Goal: Task Accomplishment & Management: Manage account settings

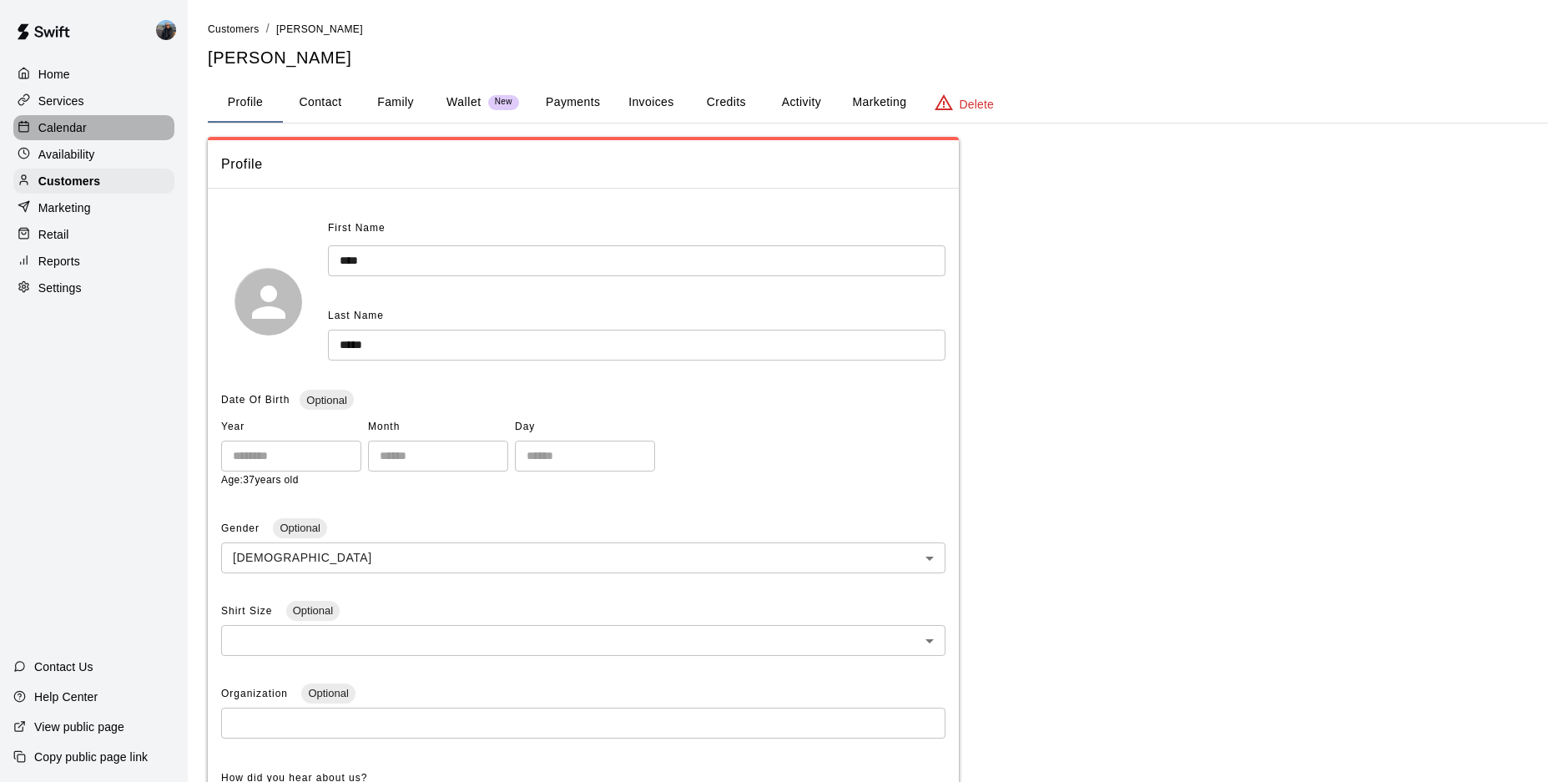
click at [80, 132] on p "Calendar" at bounding box center [62, 128] width 49 height 17
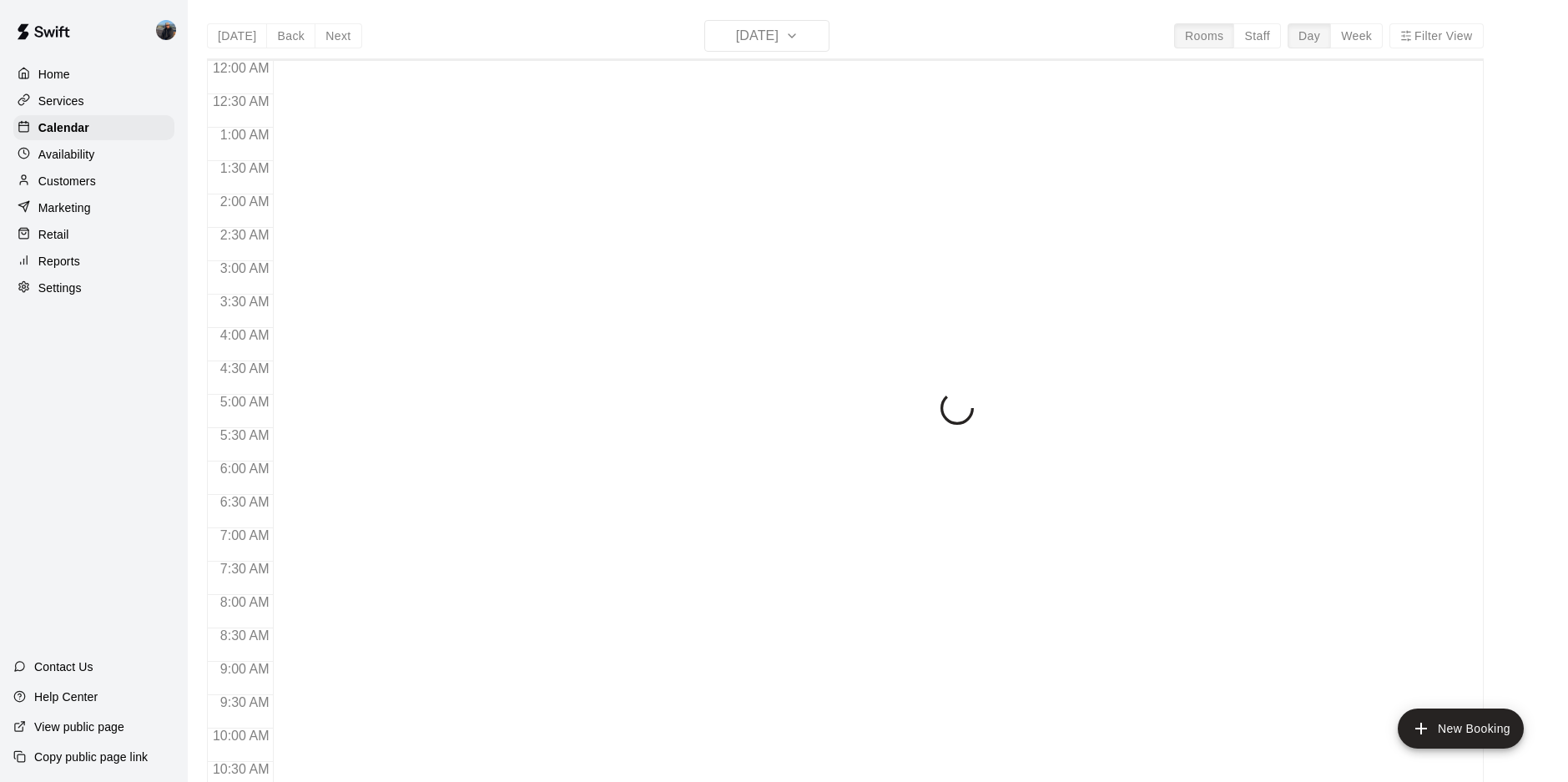
scroll to position [851, 0]
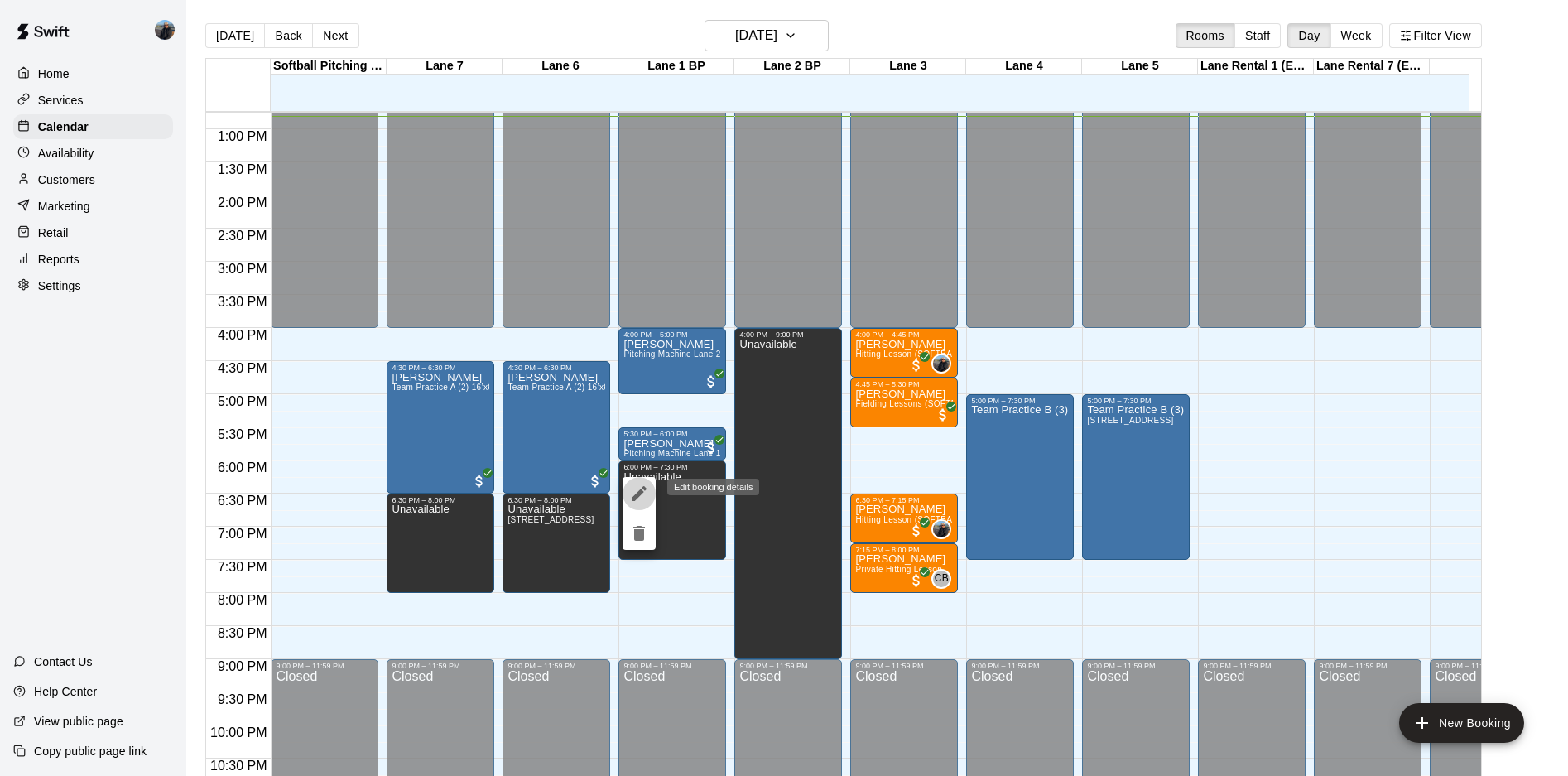
click at [638, 497] on icon "edit" at bounding box center [639, 494] width 15 height 15
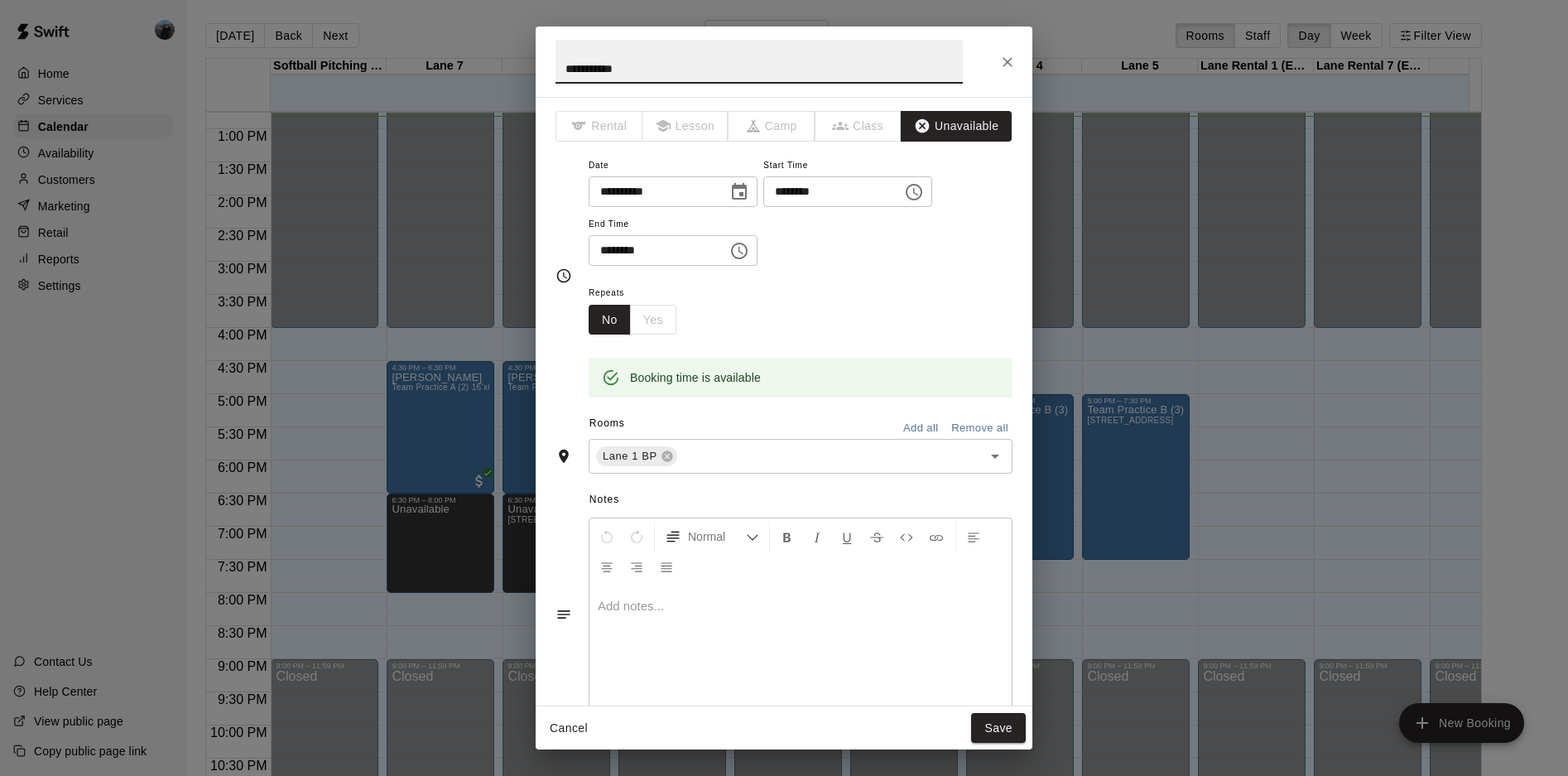
click at [800, 687] on div at bounding box center [801, 647] width 422 height 124
click at [986, 712] on button "Save" at bounding box center [998, 728] width 54 height 31
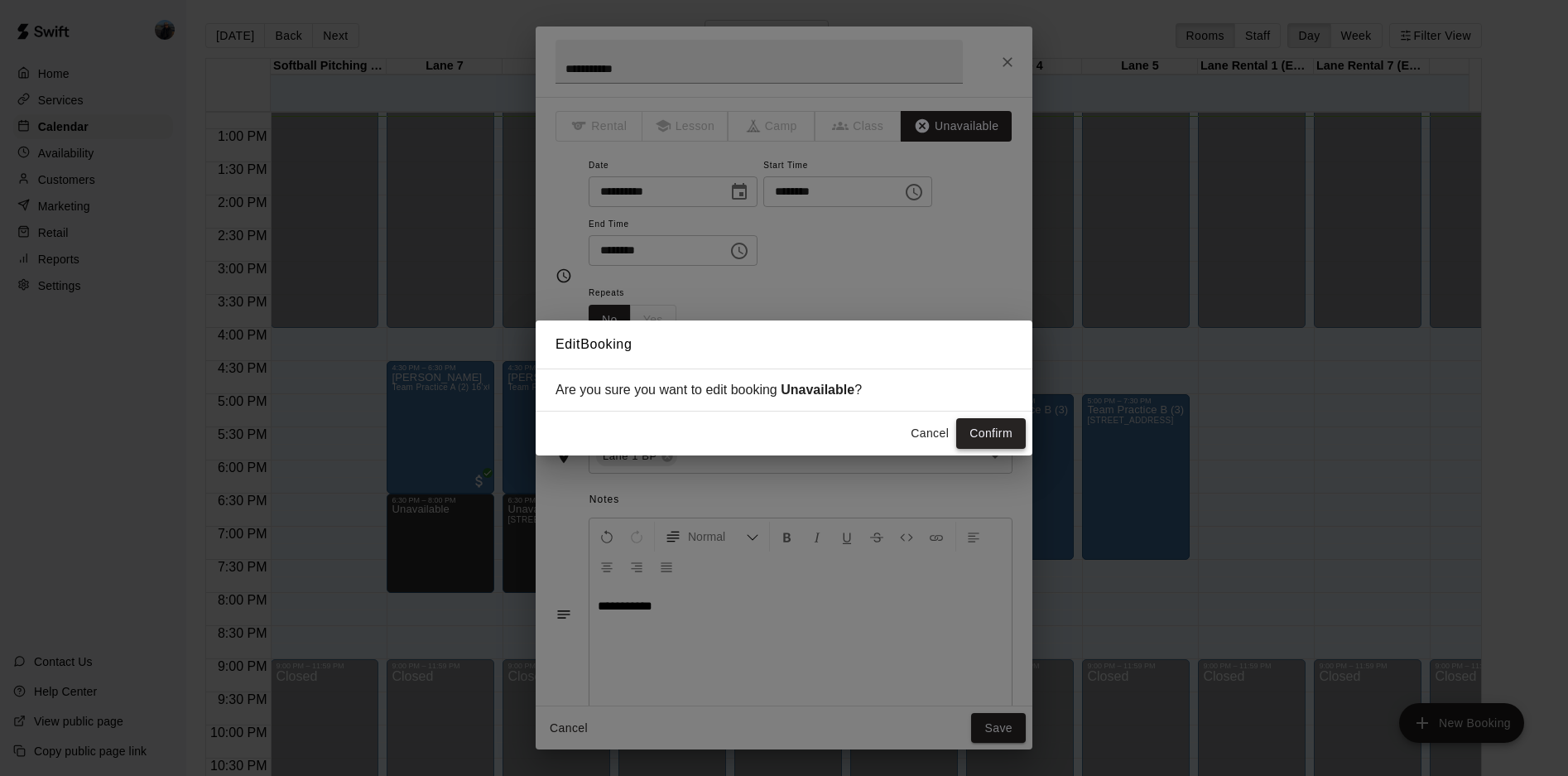
click at [996, 428] on button "Confirm" at bounding box center [990, 433] width 70 height 31
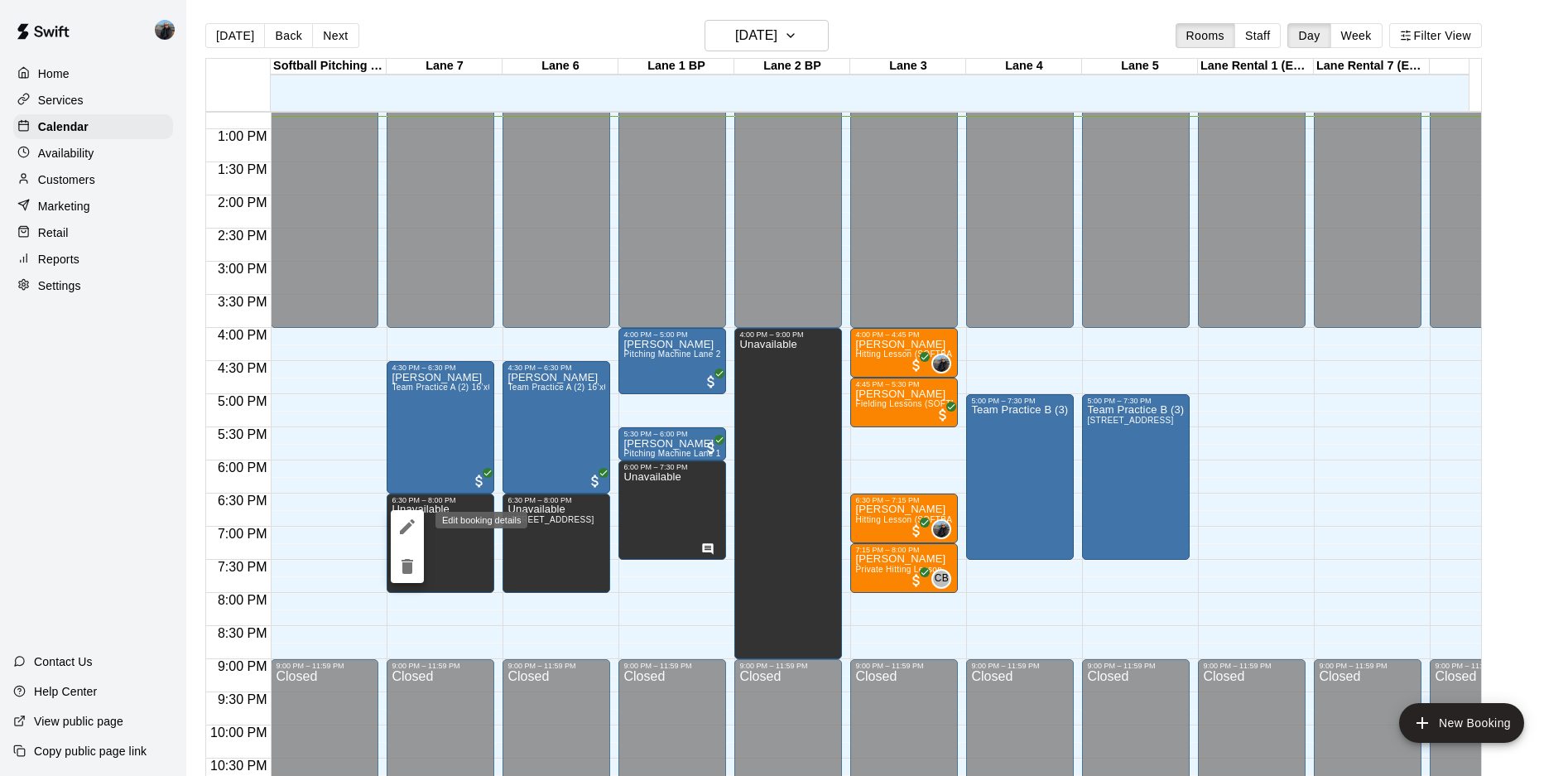
click at [408, 530] on icon "edit" at bounding box center [406, 526] width 20 height 20
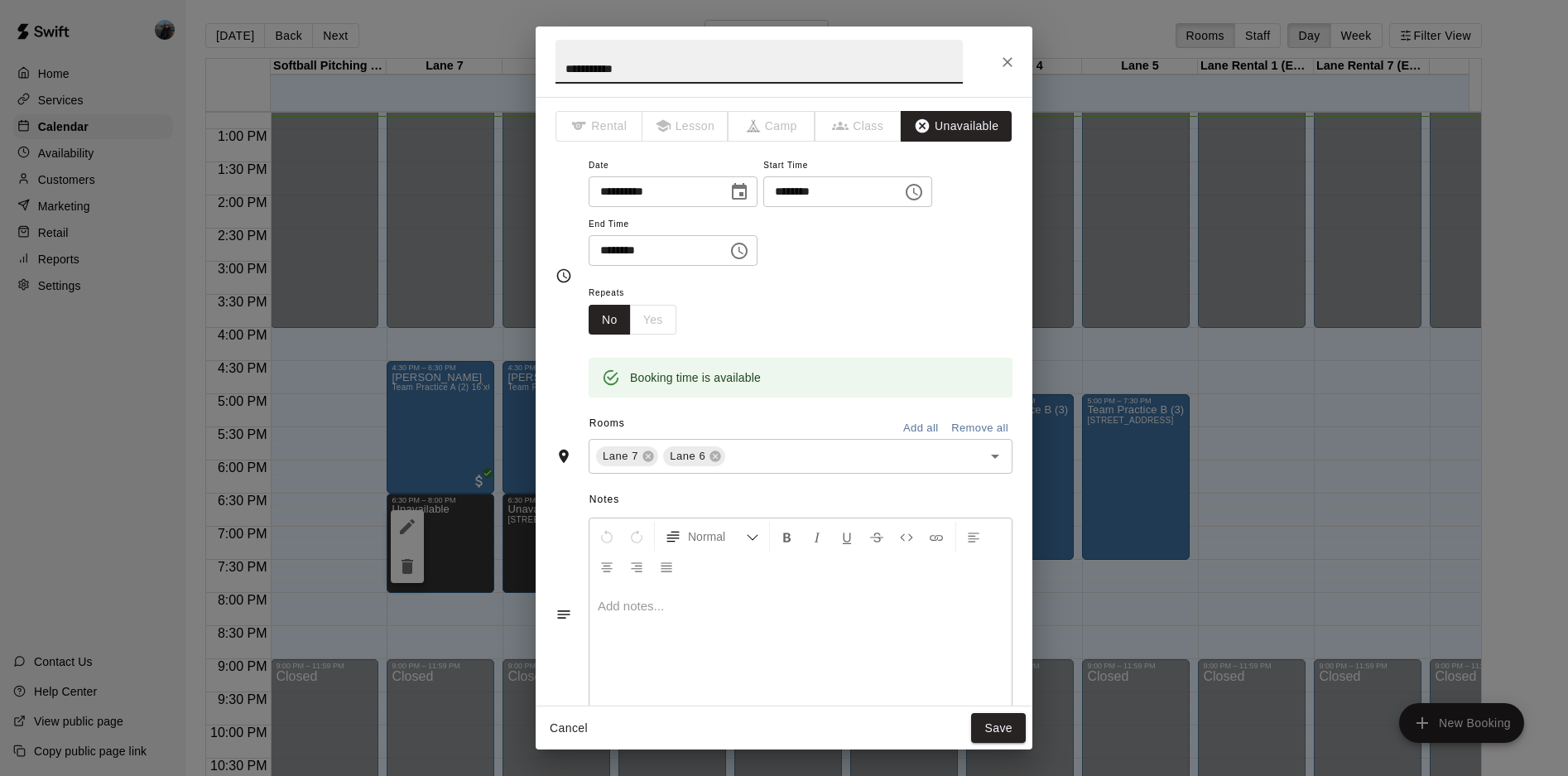
drag, startPoint x: 633, startPoint y: 600, endPoint x: 624, endPoint y: 602, distance: 9.2
click at [629, 602] on p at bounding box center [801, 606] width 405 height 17
click at [1013, 720] on button "Save" at bounding box center [998, 728] width 54 height 31
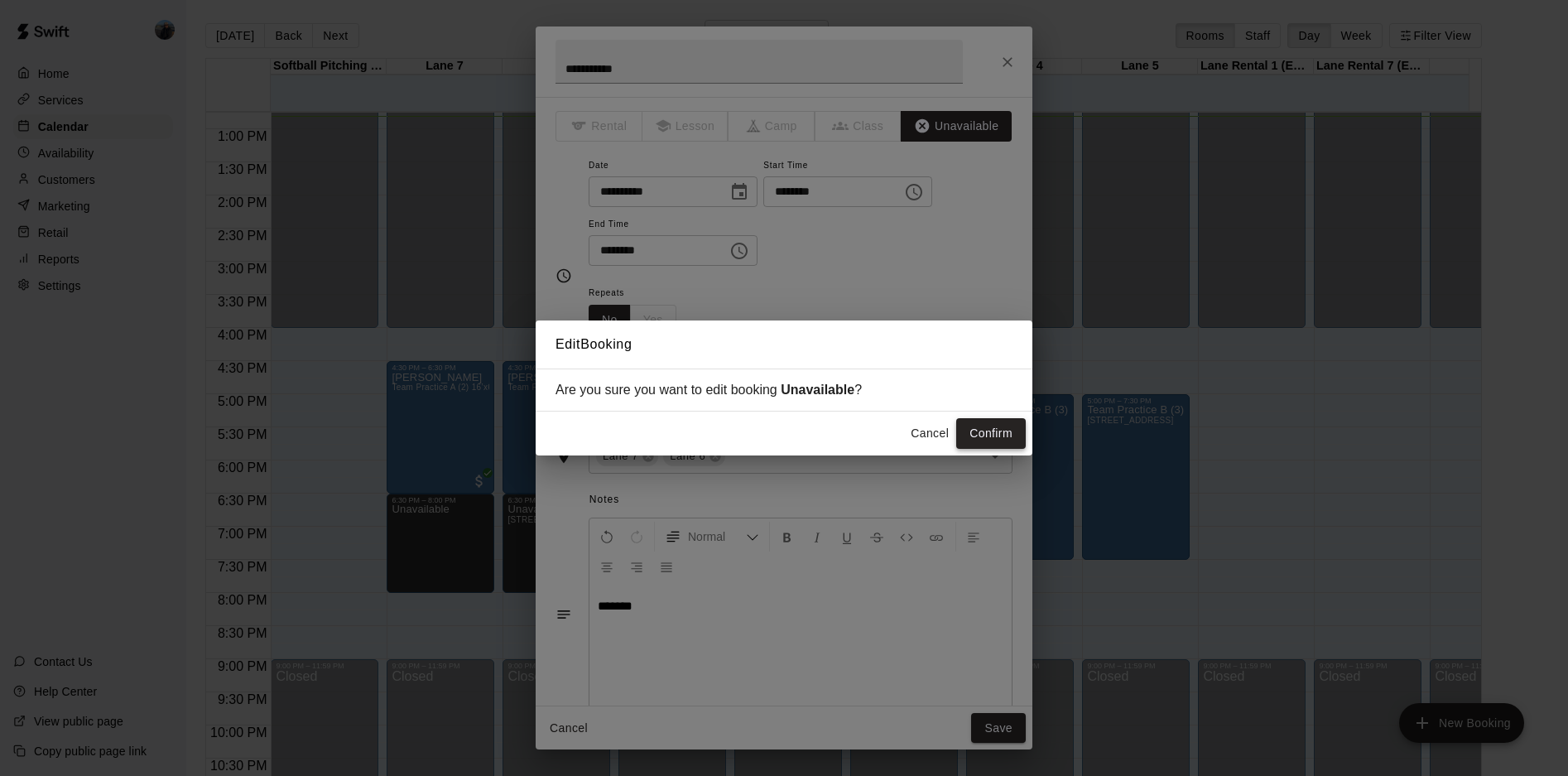
click at [1006, 444] on button "Confirm" at bounding box center [990, 433] width 70 height 31
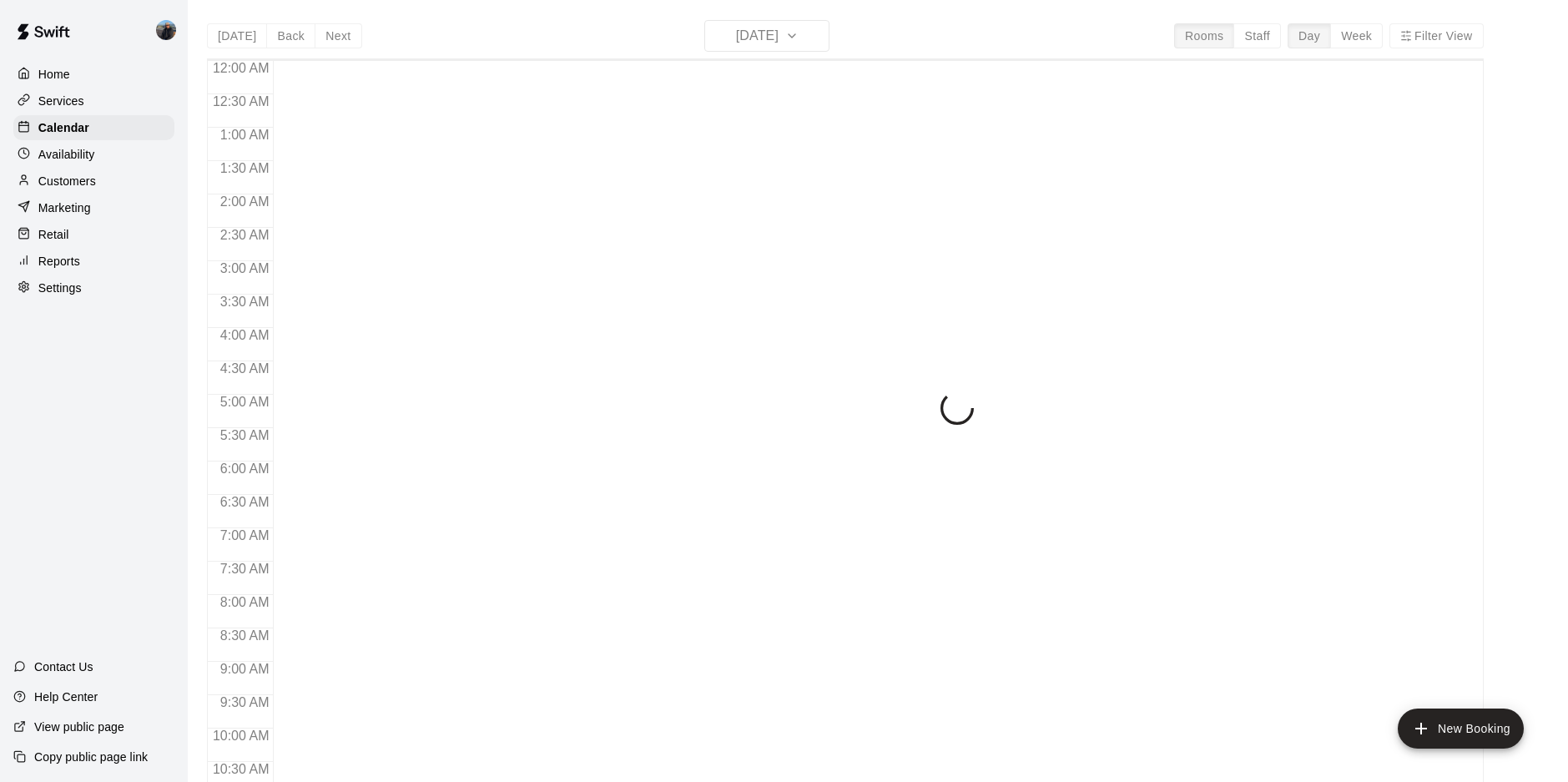
scroll to position [860, 0]
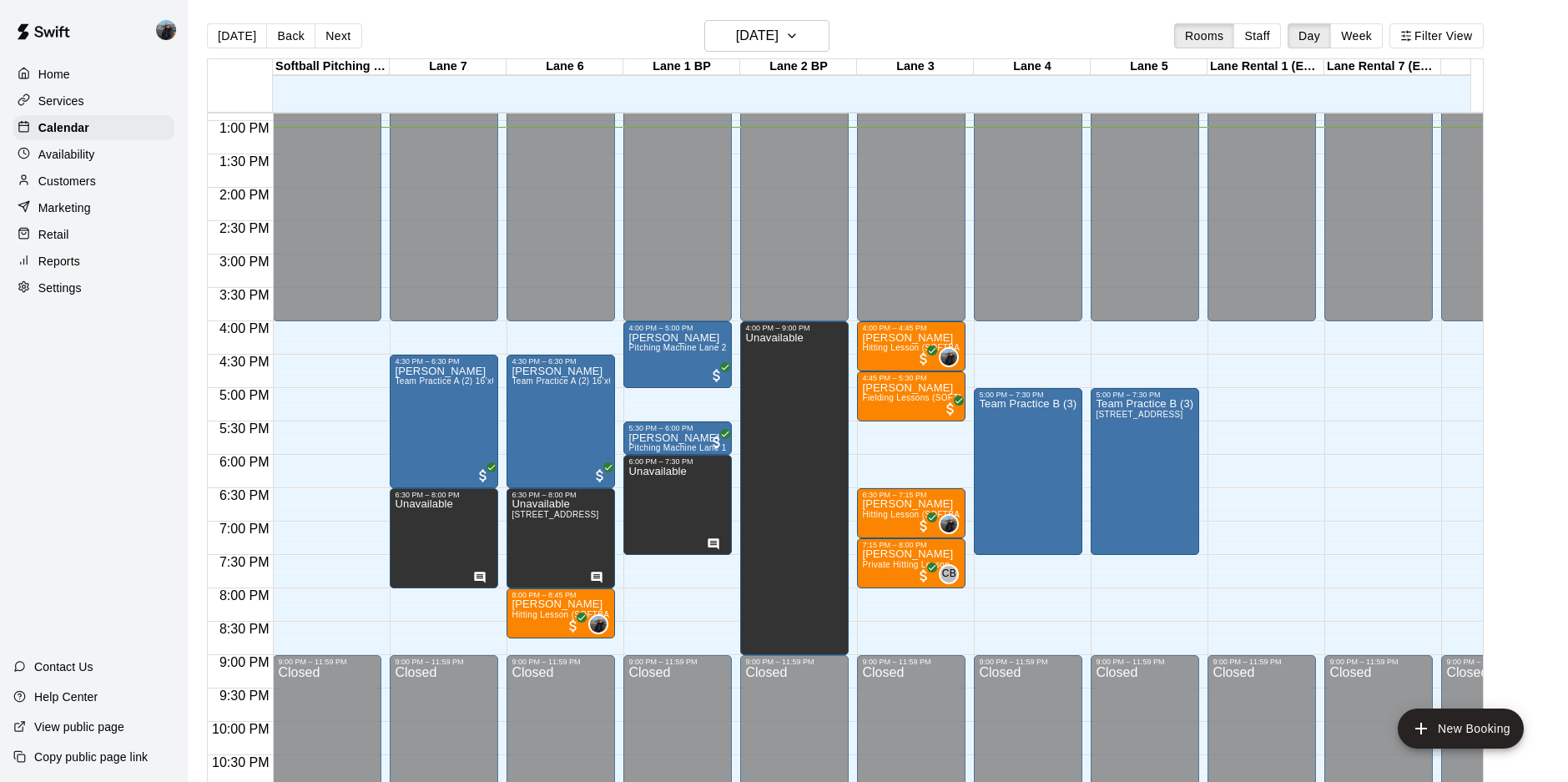
click at [64, 183] on p "Customers" at bounding box center [67, 181] width 57 height 17
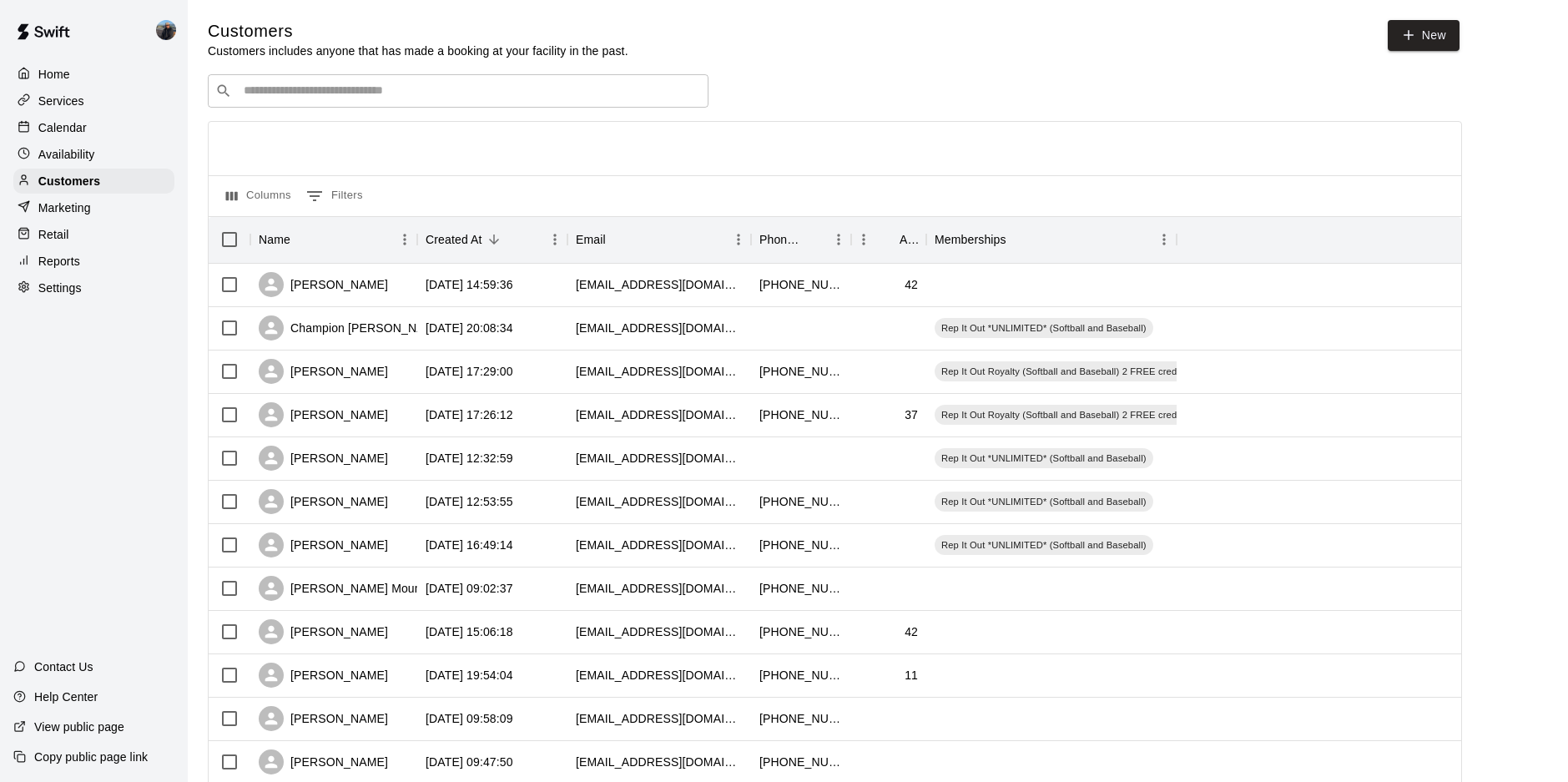
click at [684, 84] on div "​ ​" at bounding box center [458, 91] width 501 height 33
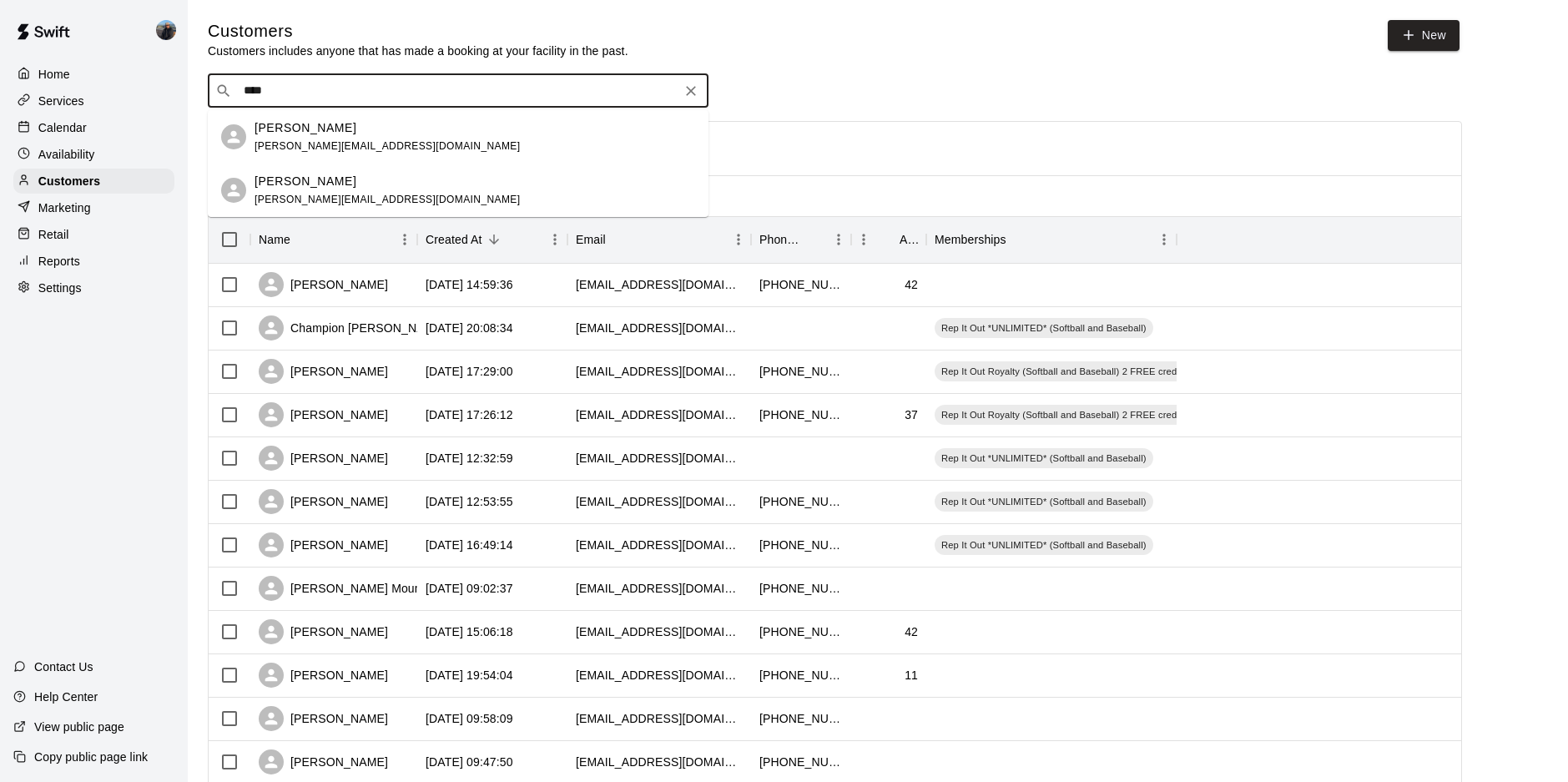
type input "****"
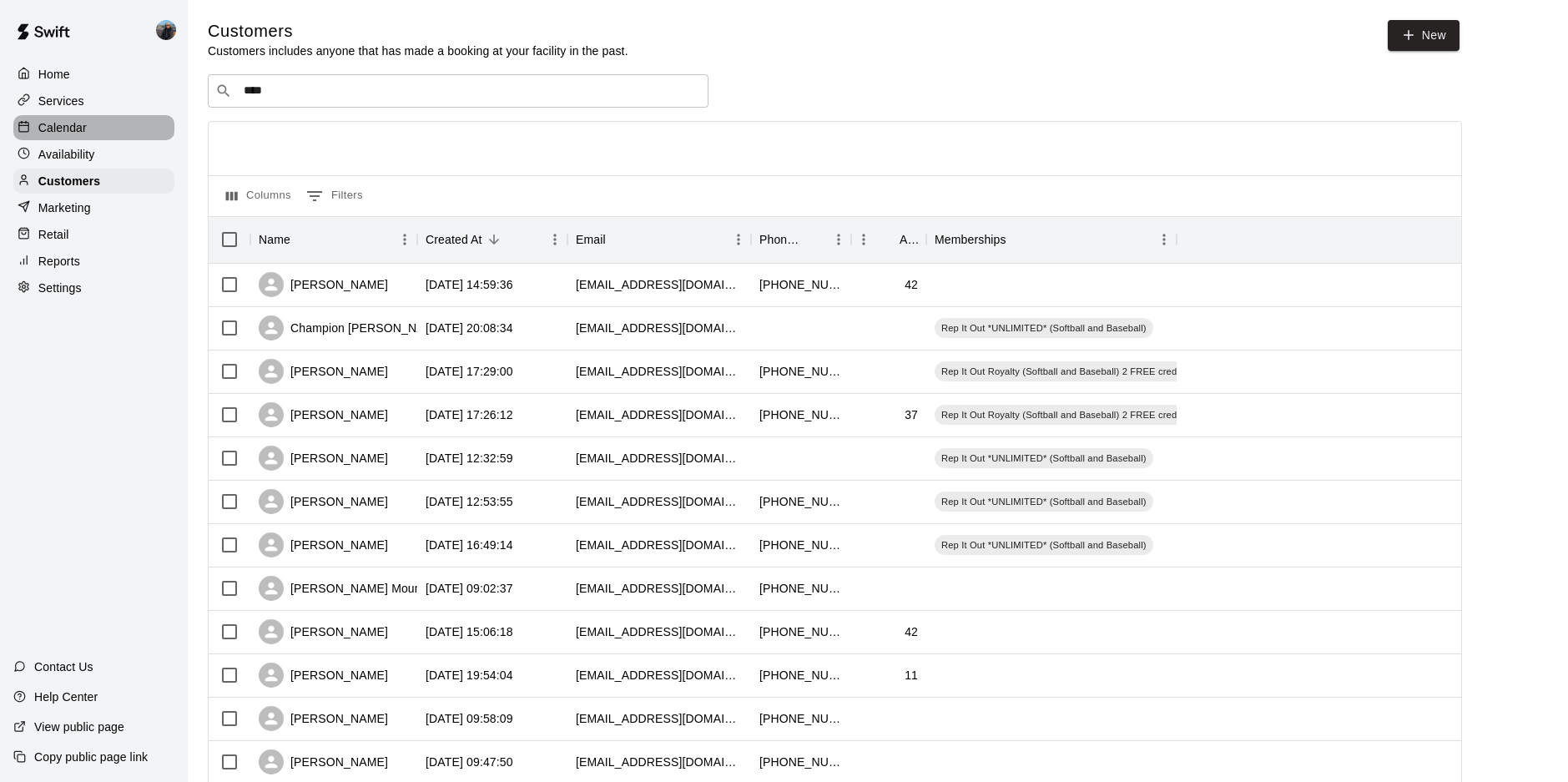
click at [72, 122] on p "Calendar" at bounding box center [62, 128] width 49 height 17
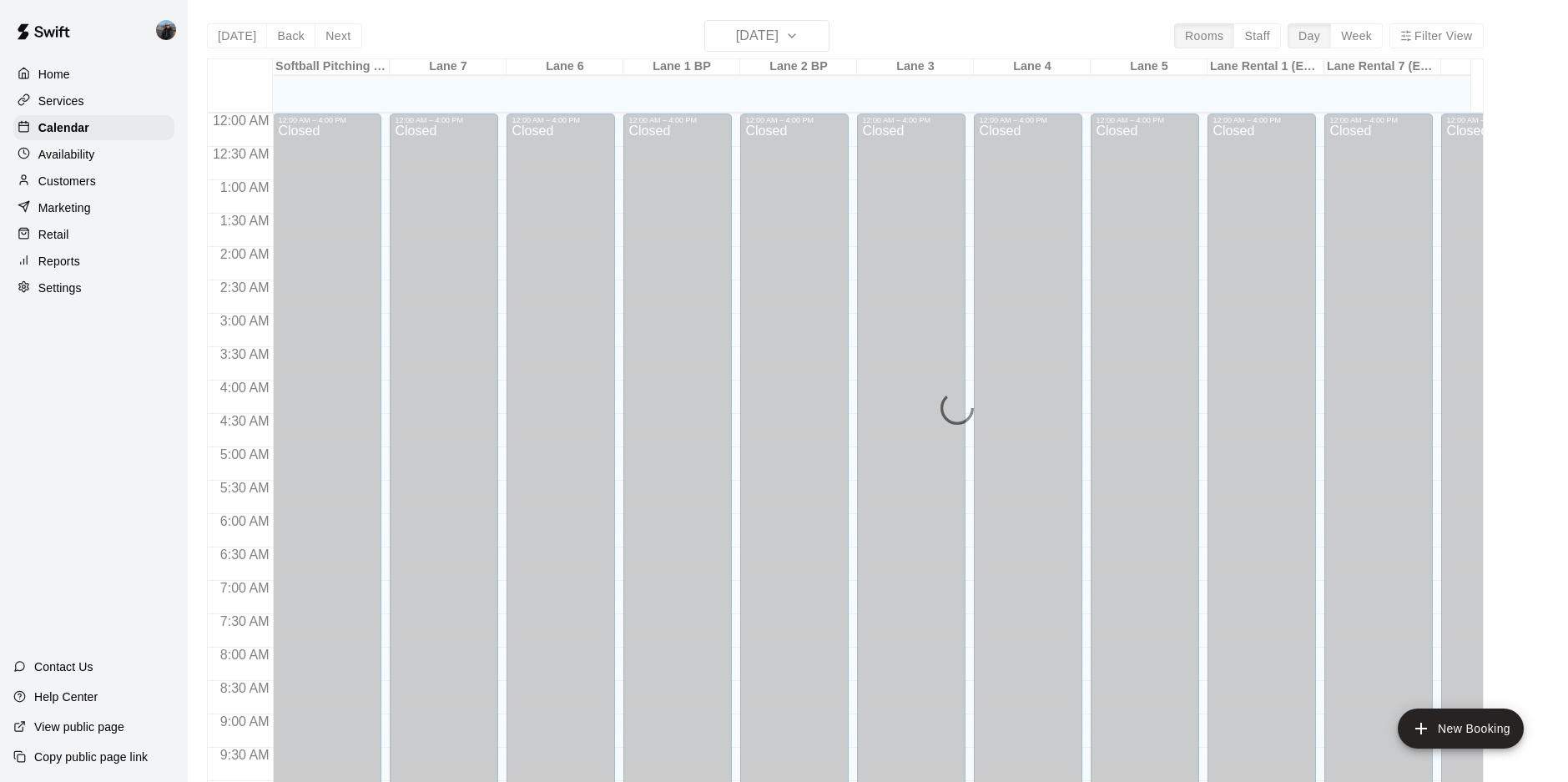
scroll to position [861, 0]
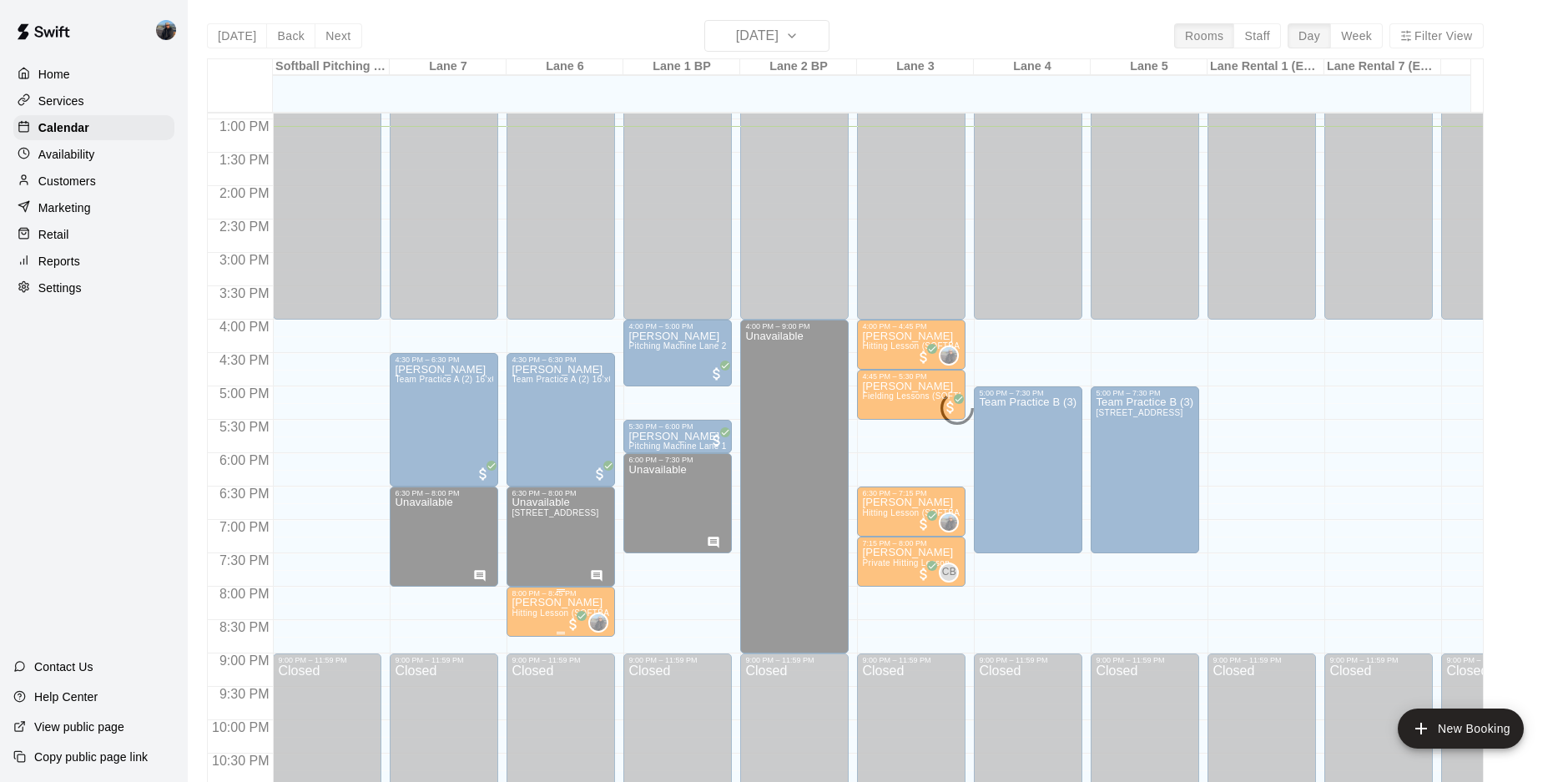
click at [545, 617] on span "Hitting Lesson (SOFTBALL)" at bounding box center [566, 612] width 110 height 9
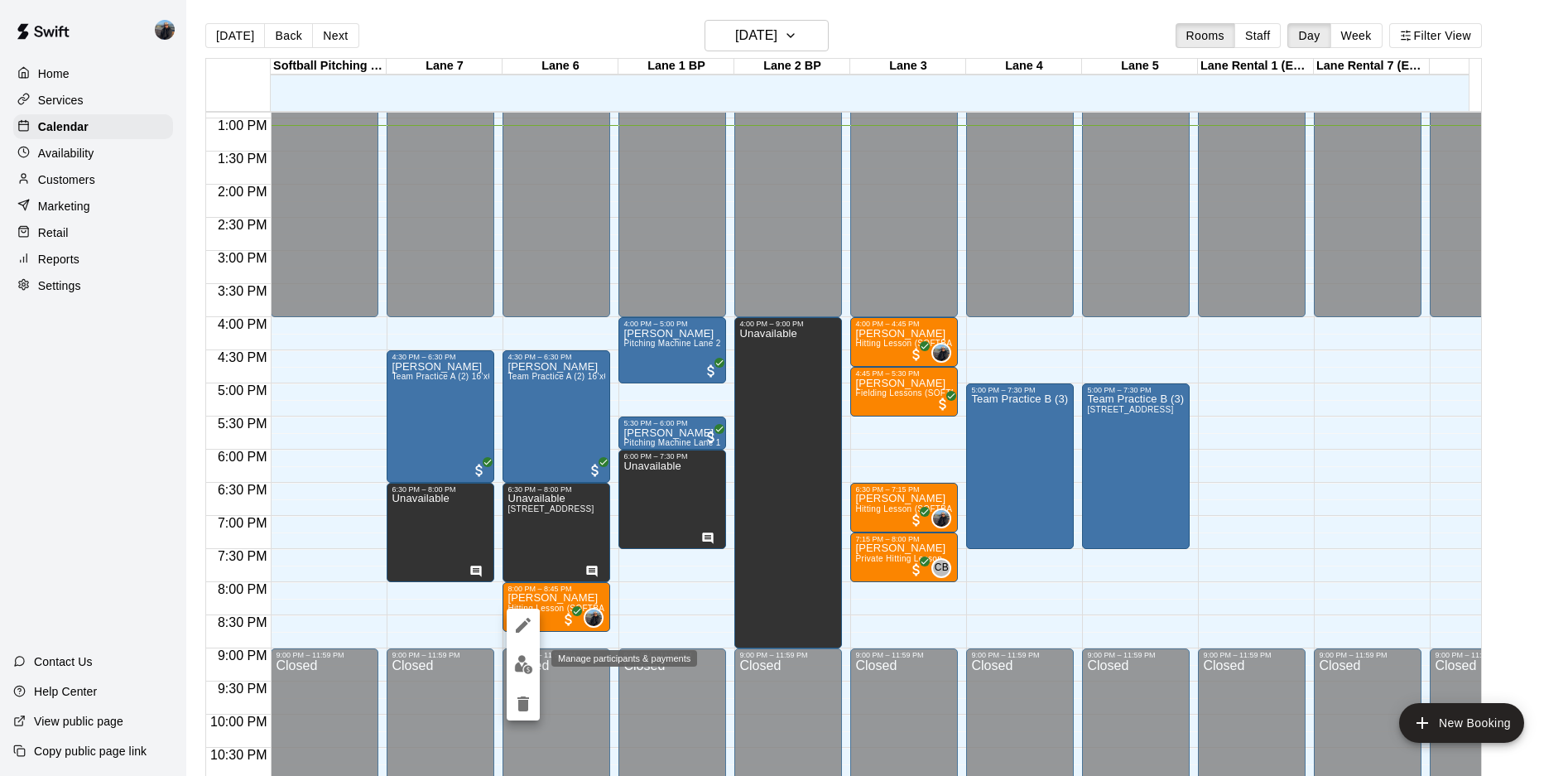
click at [518, 665] on img "edit" at bounding box center [523, 664] width 19 height 19
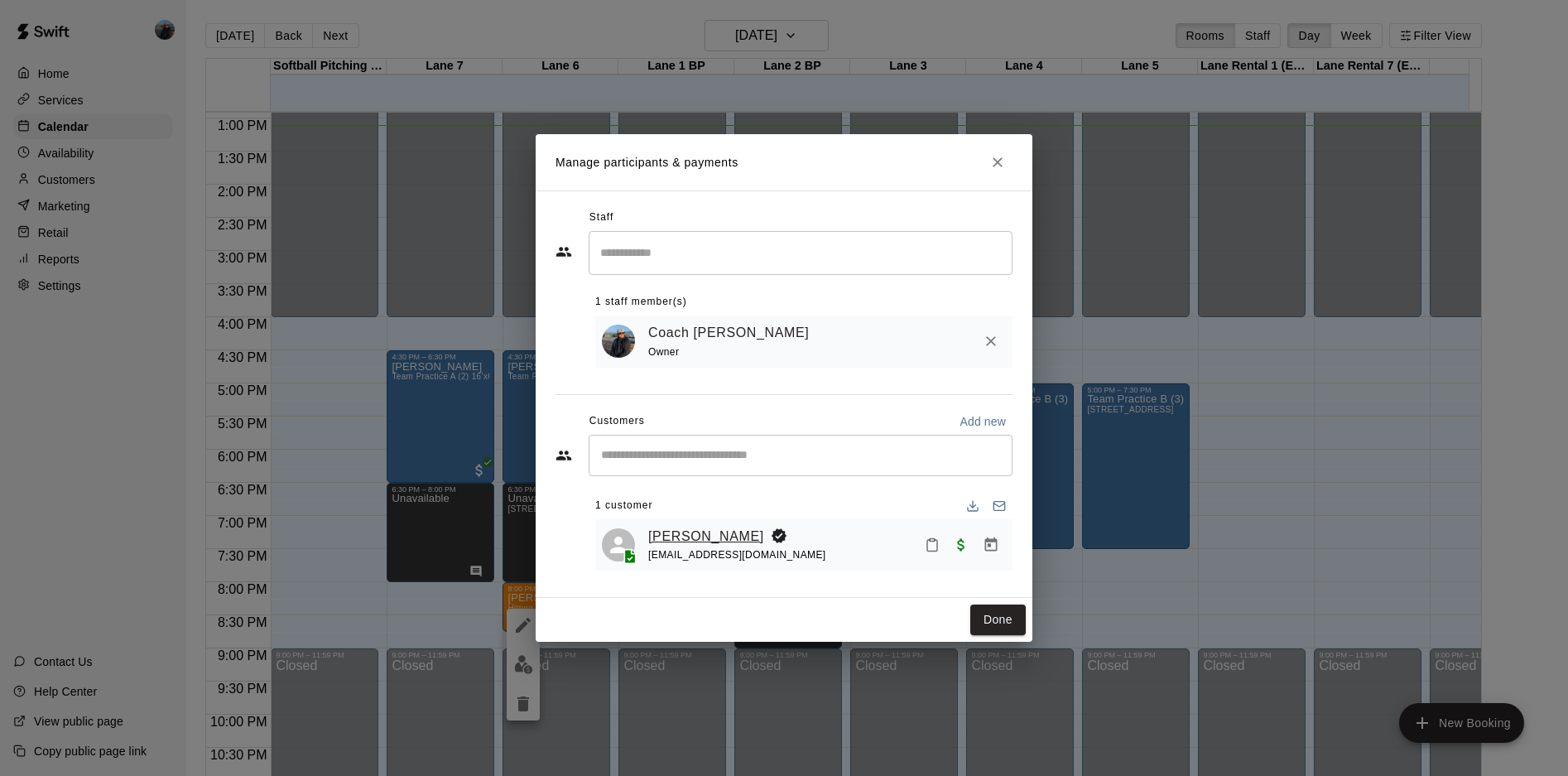
click at [671, 529] on link "Lily MacNeil" at bounding box center [706, 536] width 116 height 21
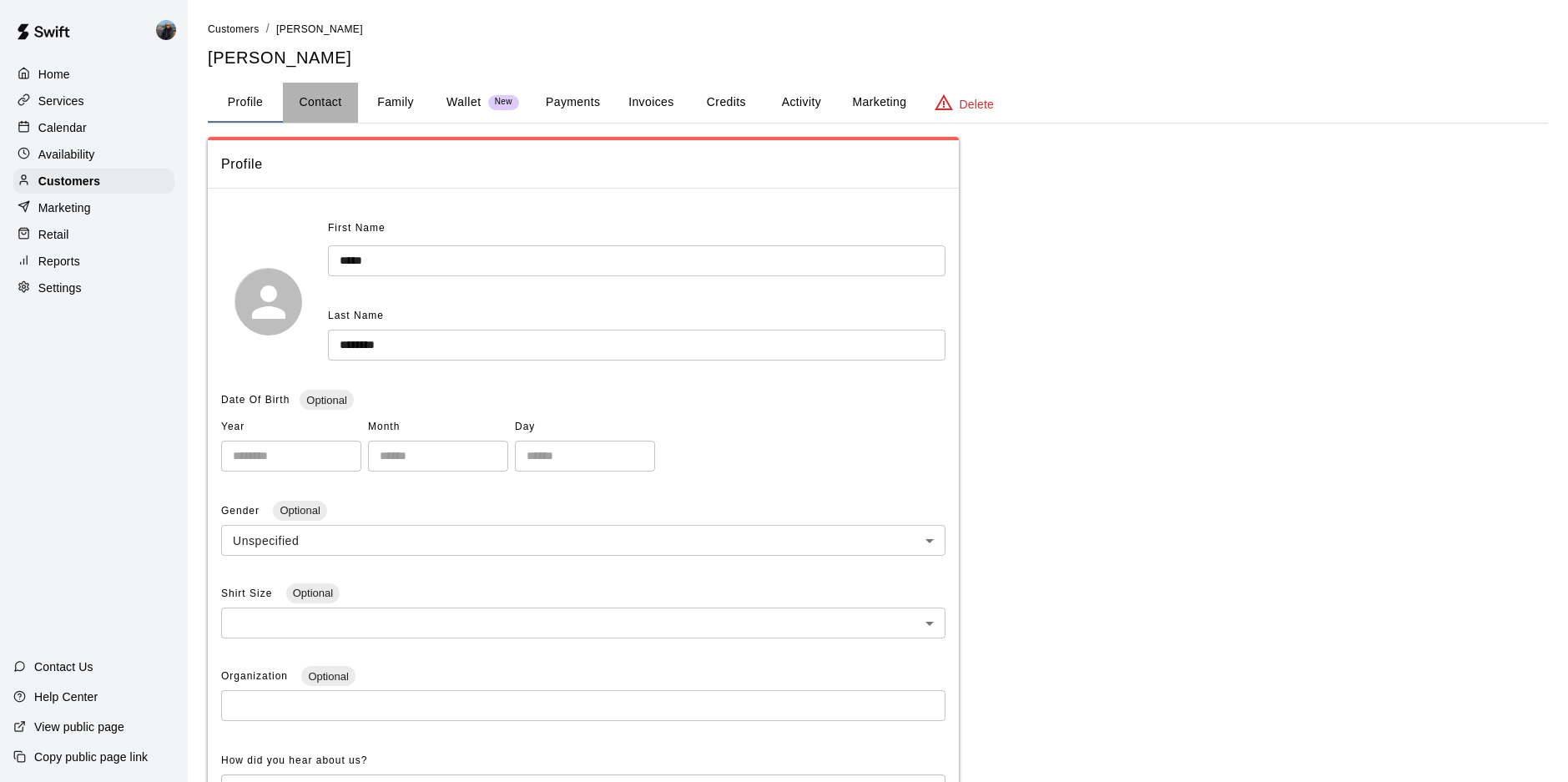
click at [330, 106] on button "Contact" at bounding box center [321, 103] width 75 height 40
select select "**"
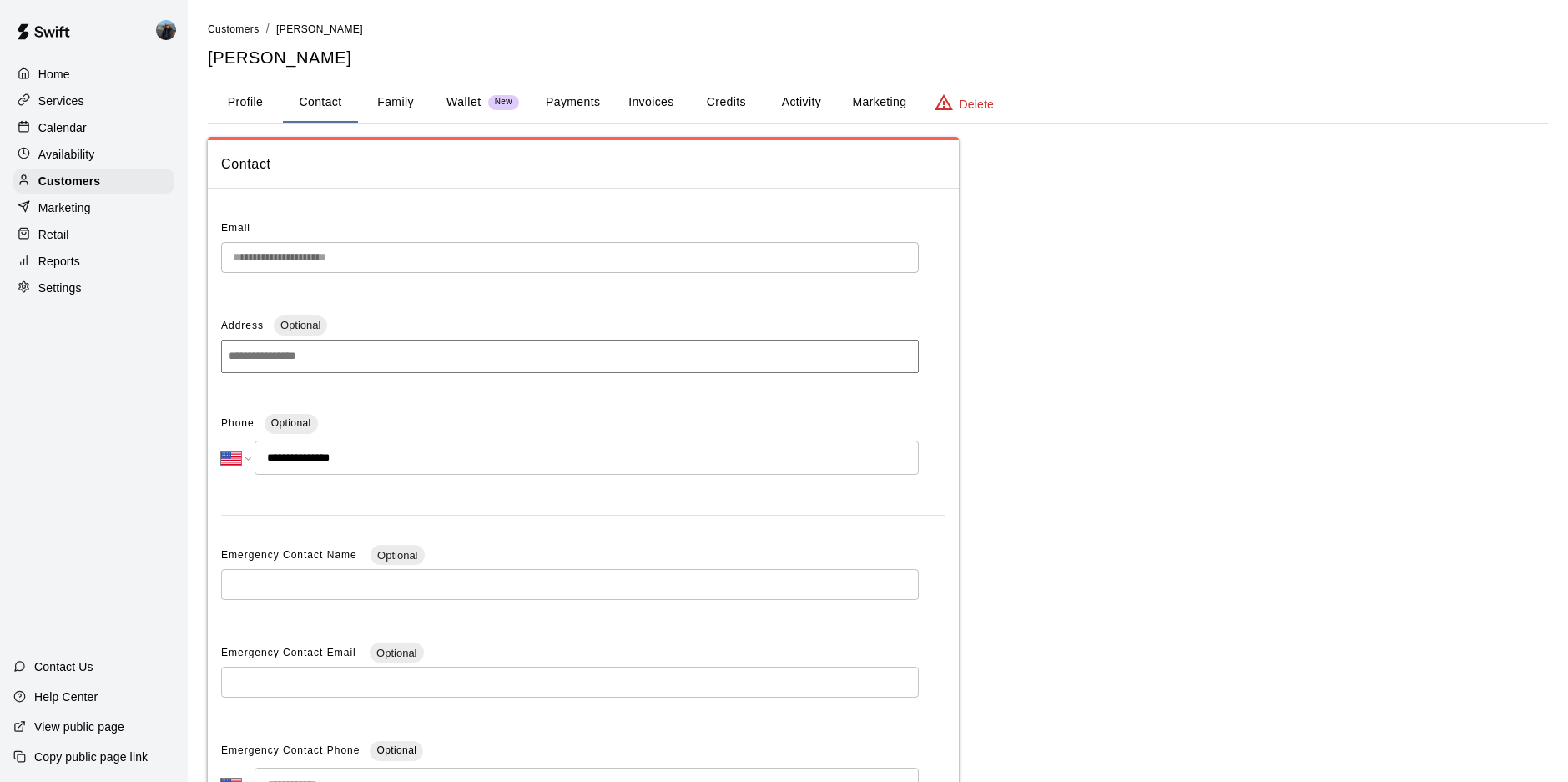
click at [584, 103] on button "Payments" at bounding box center [573, 103] width 81 height 40
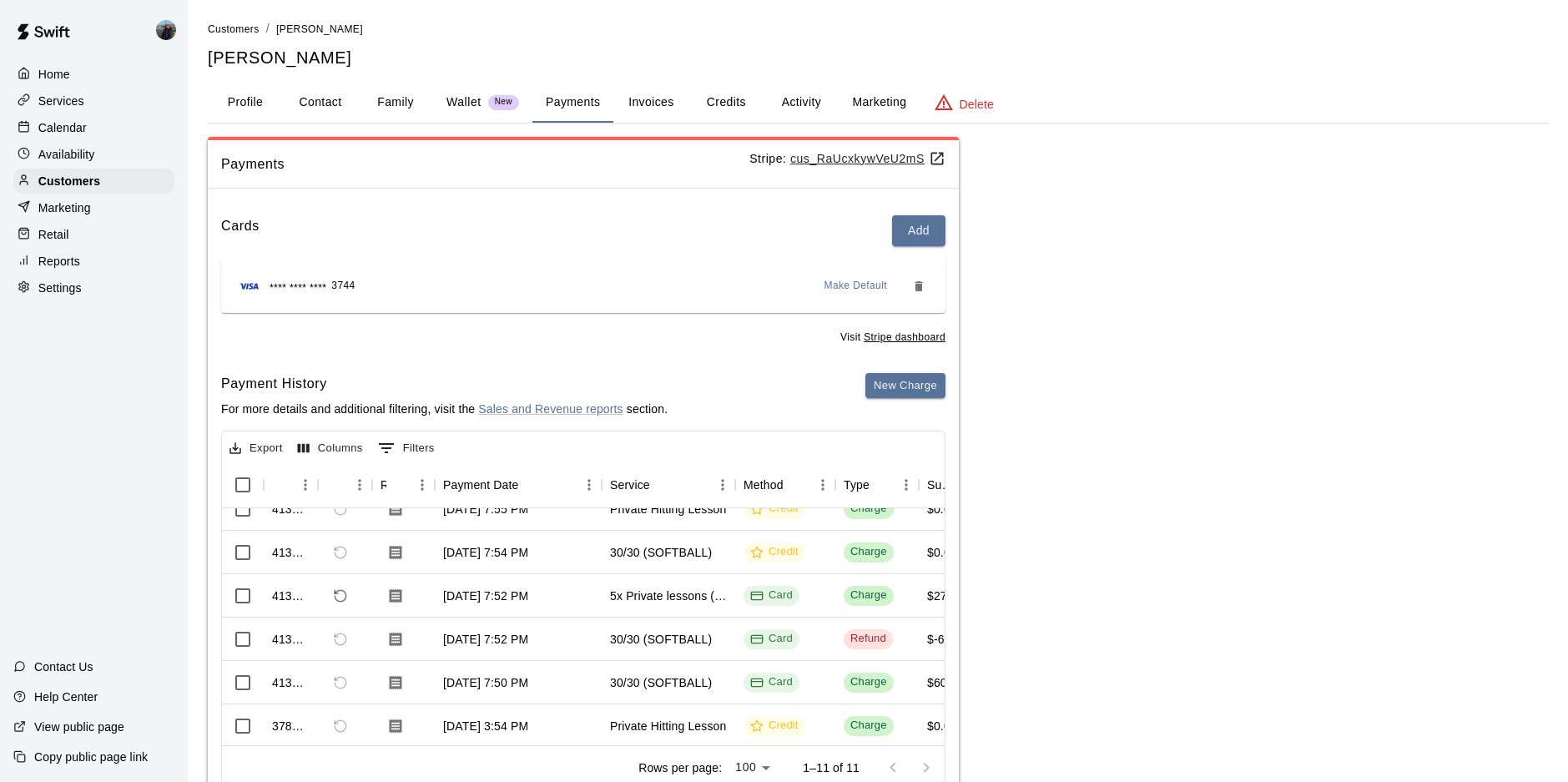
scroll to position [167, 0]
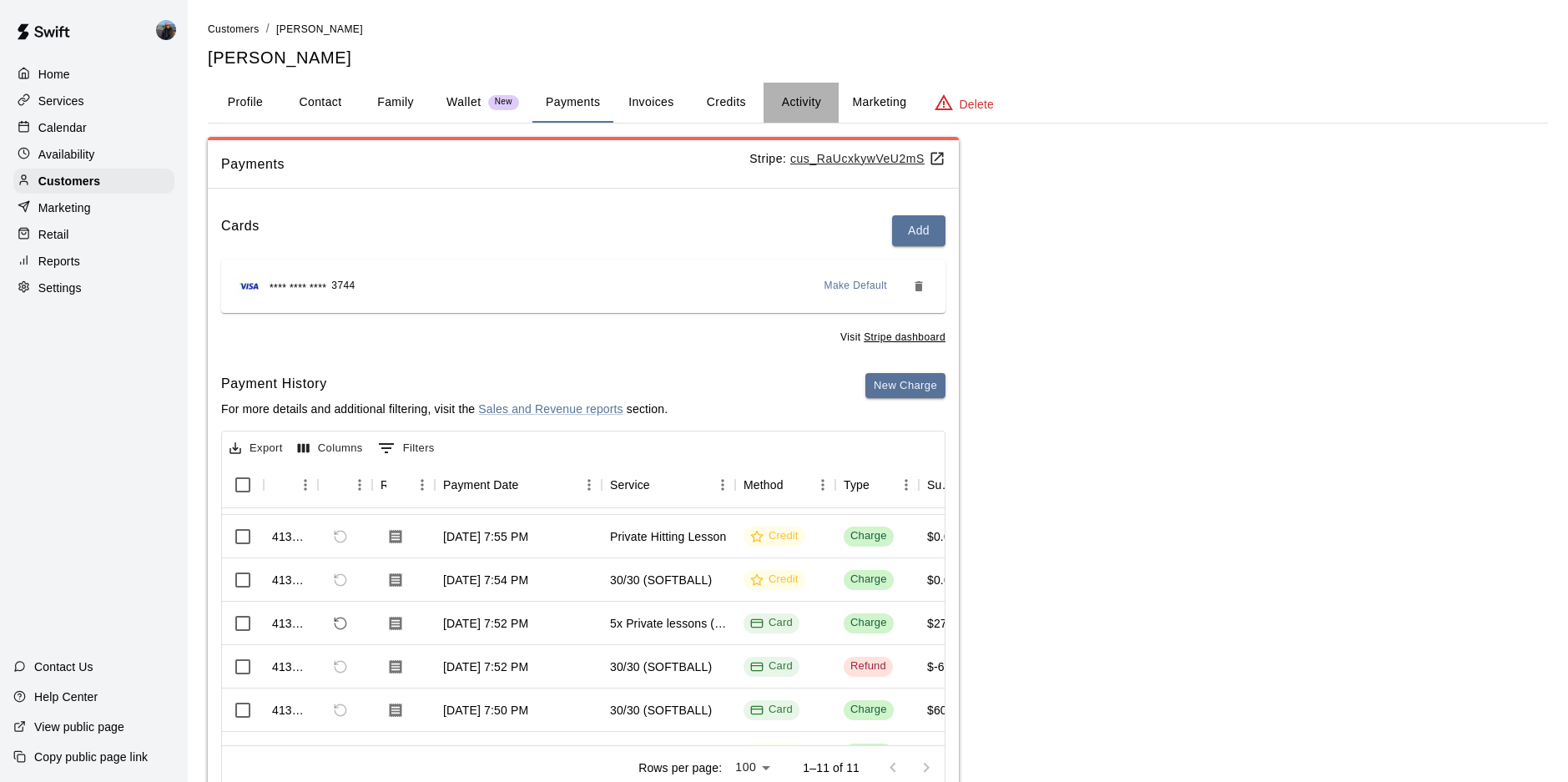
click at [791, 104] on button "Activity" at bounding box center [801, 103] width 75 height 40
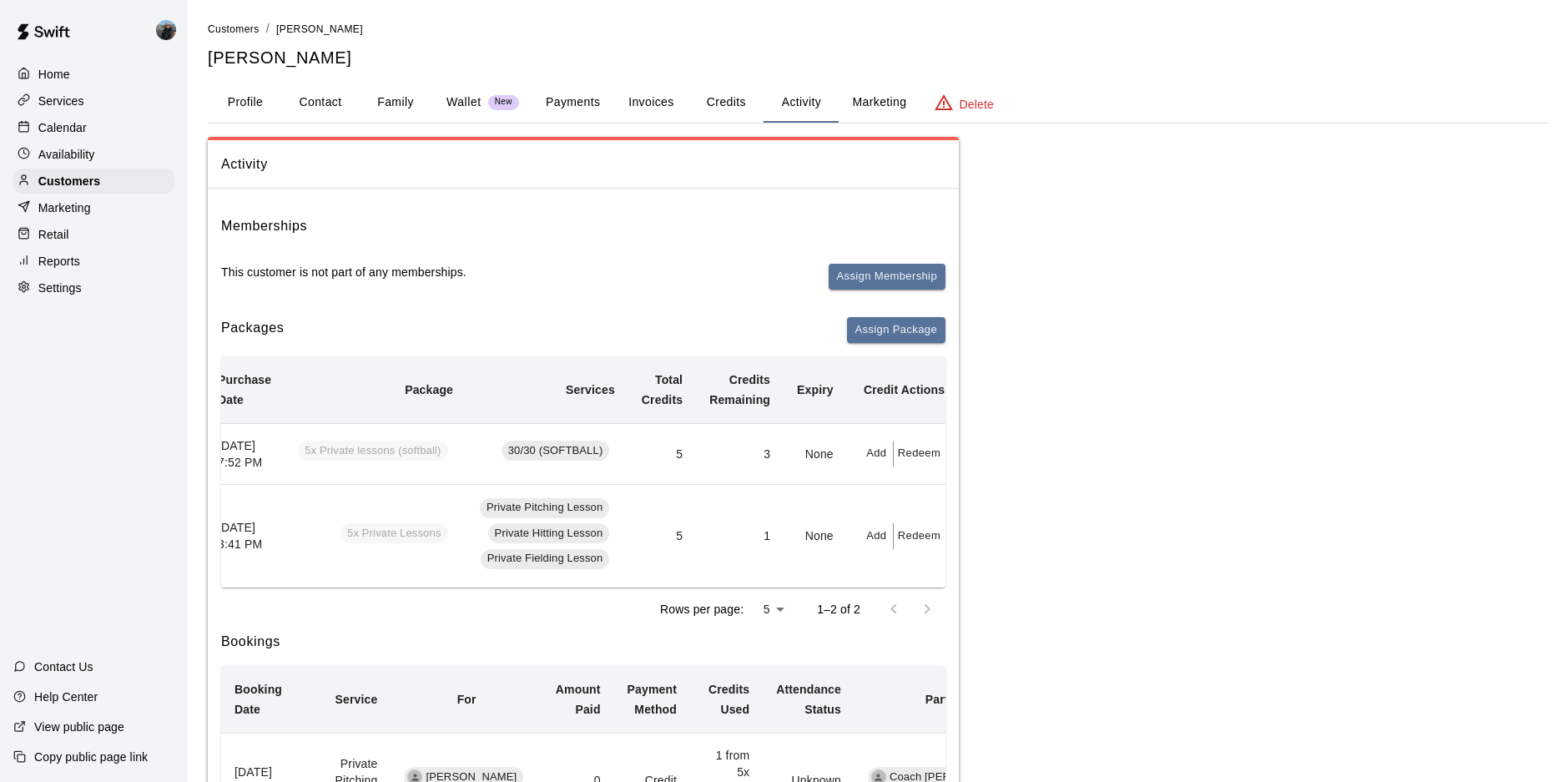
scroll to position [0, 0]
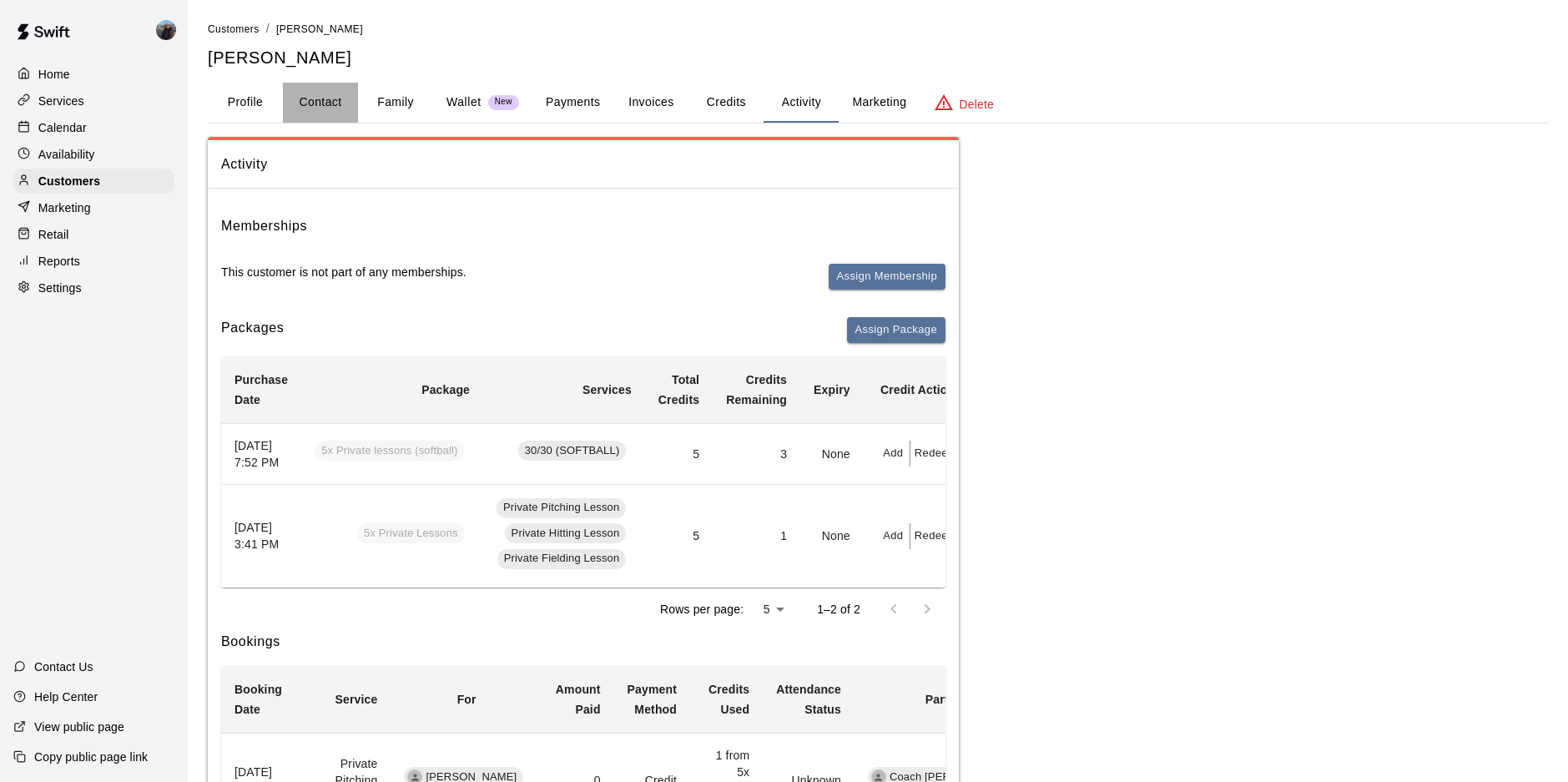
click at [341, 95] on button "Contact" at bounding box center [321, 103] width 75 height 40
select select "**"
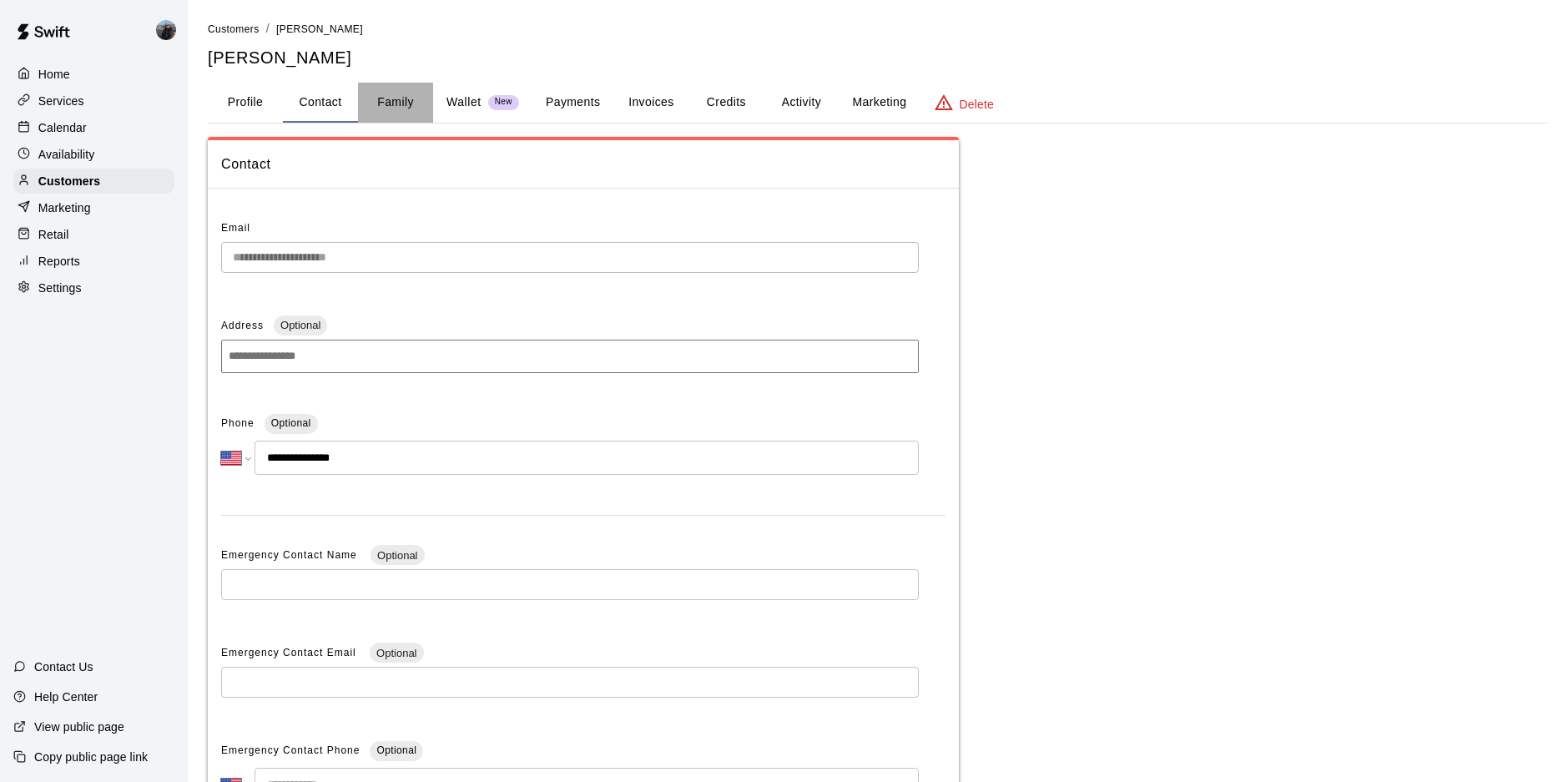
click at [387, 92] on button "Family" at bounding box center [396, 103] width 75 height 40
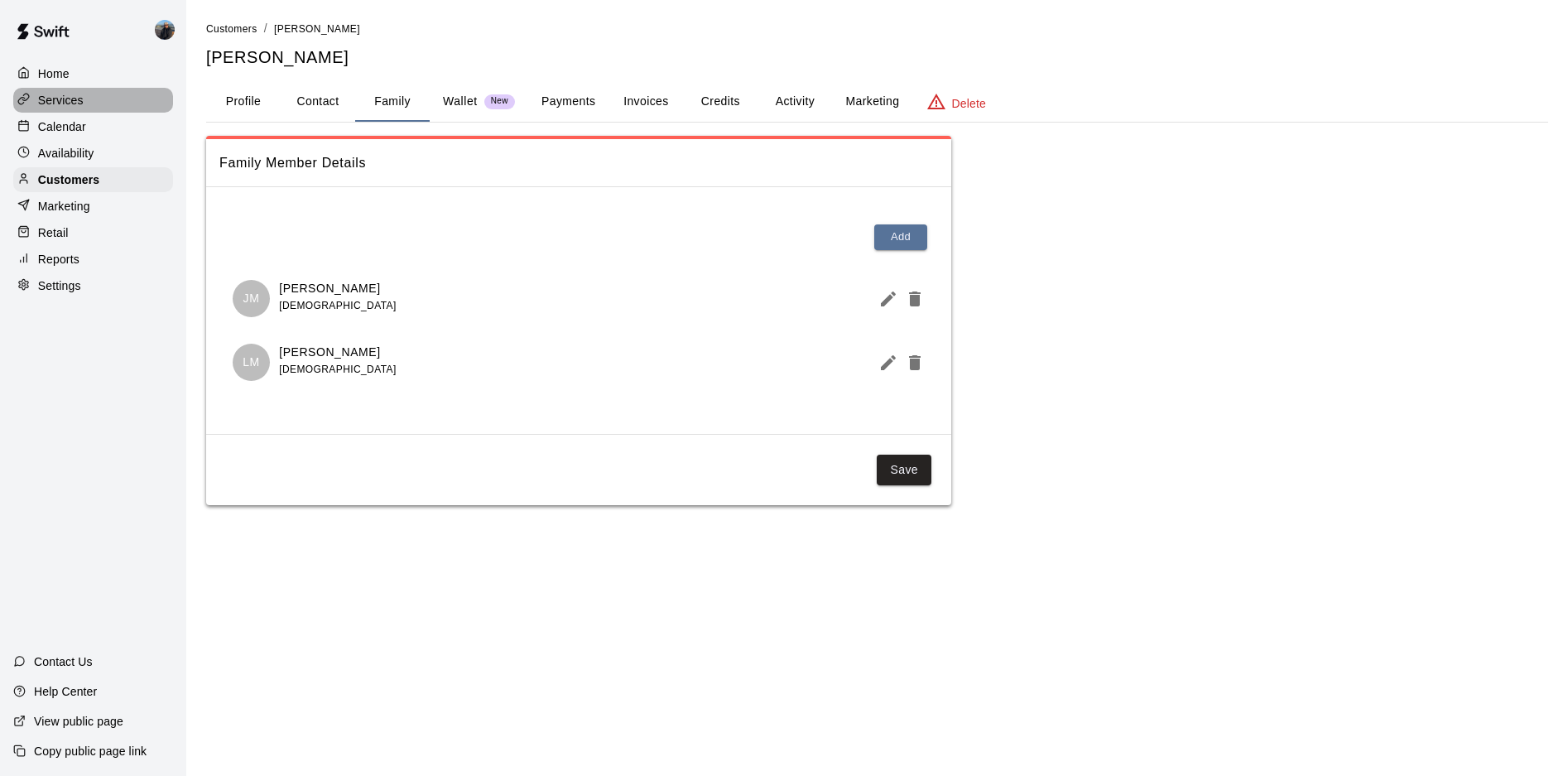
click at [89, 106] on div "Services" at bounding box center [93, 99] width 159 height 25
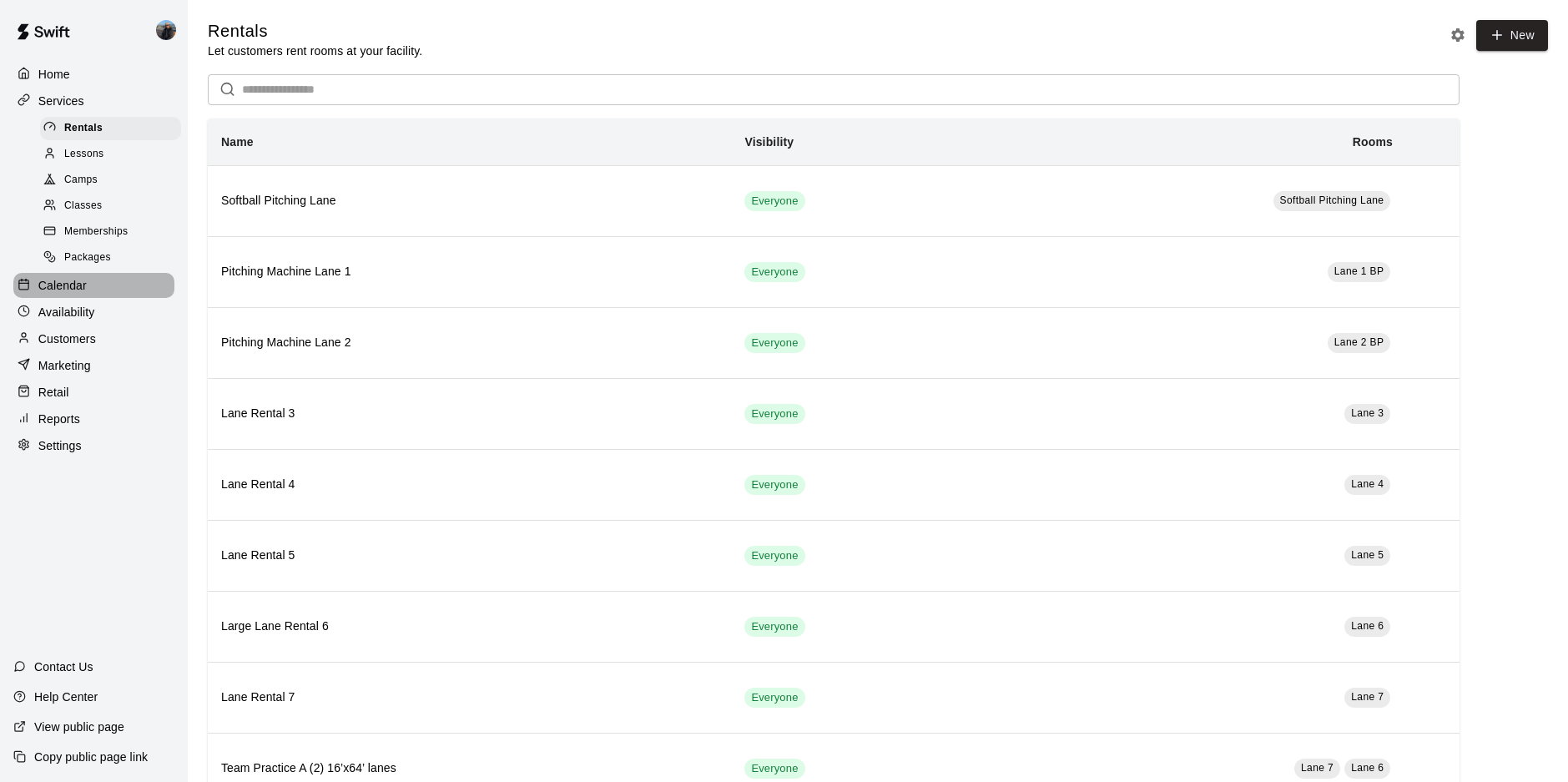
click at [73, 292] on p "Calendar" at bounding box center [62, 285] width 49 height 17
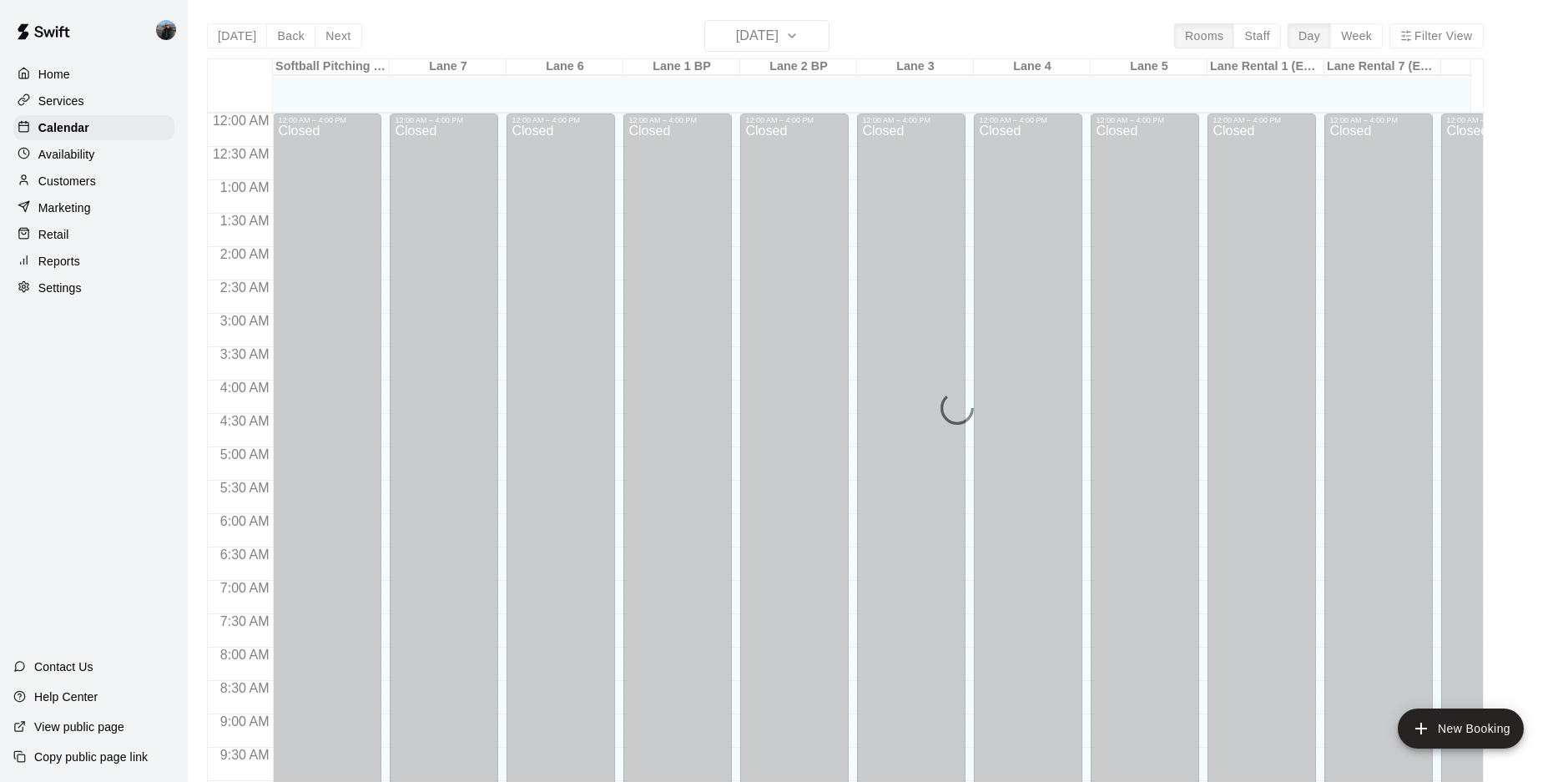
click at [54, 182] on p "Customers" at bounding box center [67, 181] width 57 height 17
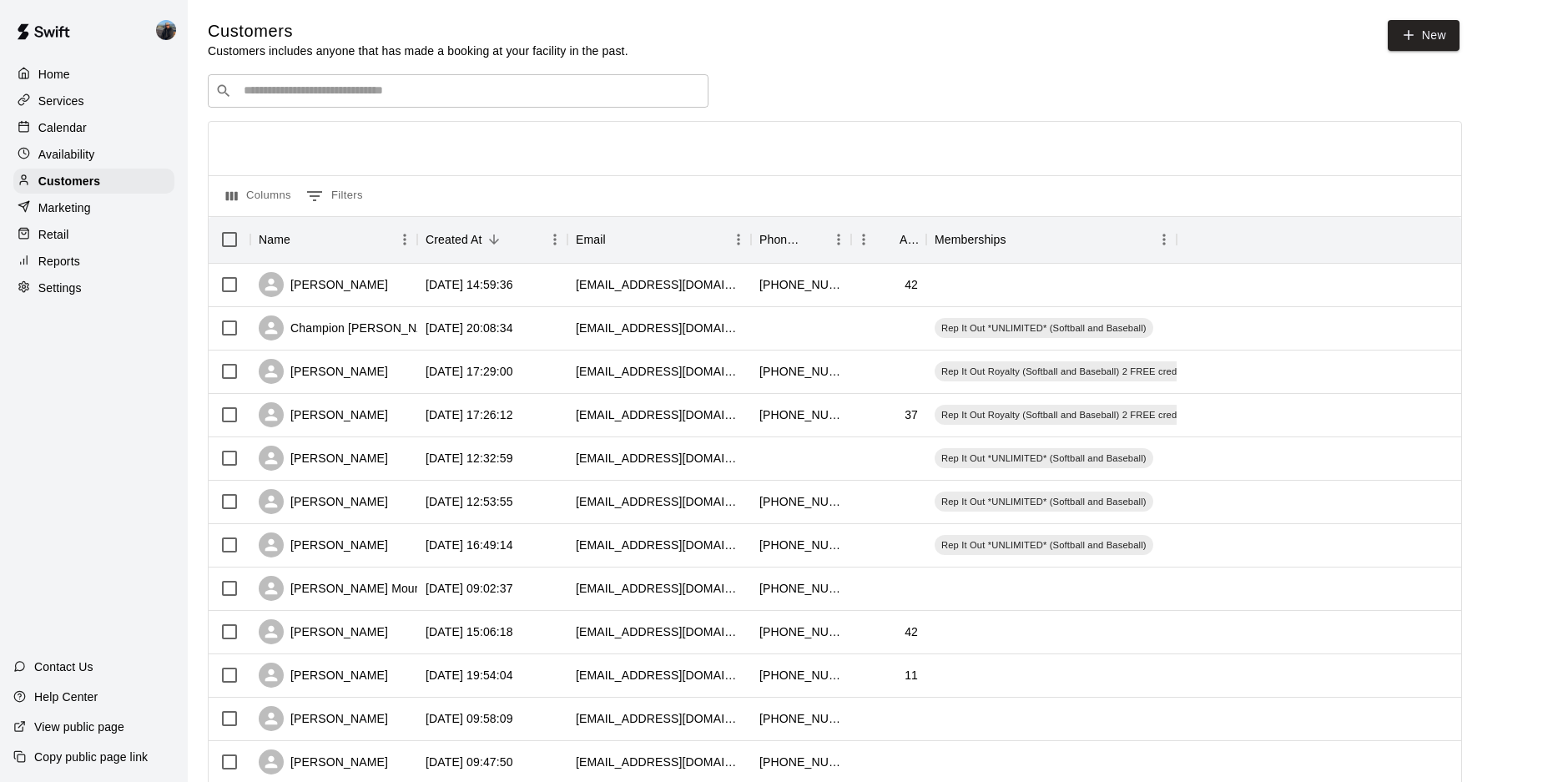
click at [336, 91] on input "Search customers by name or email" at bounding box center [469, 91] width 463 height 17
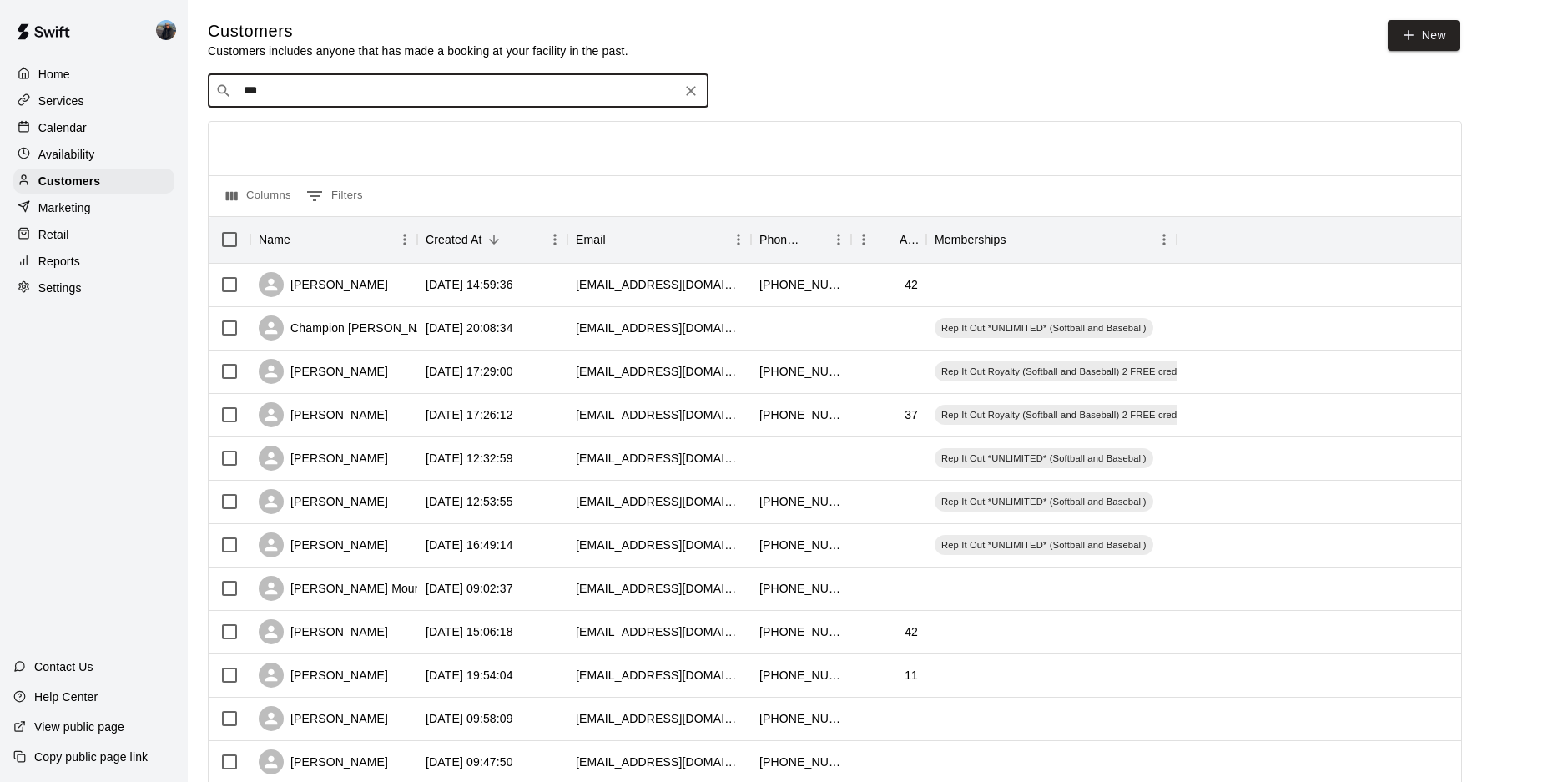
type input "****"
click at [263, 136] on div "Lily MacNeil seanmmacneil@gmail.com" at bounding box center [345, 138] width 180 height 36
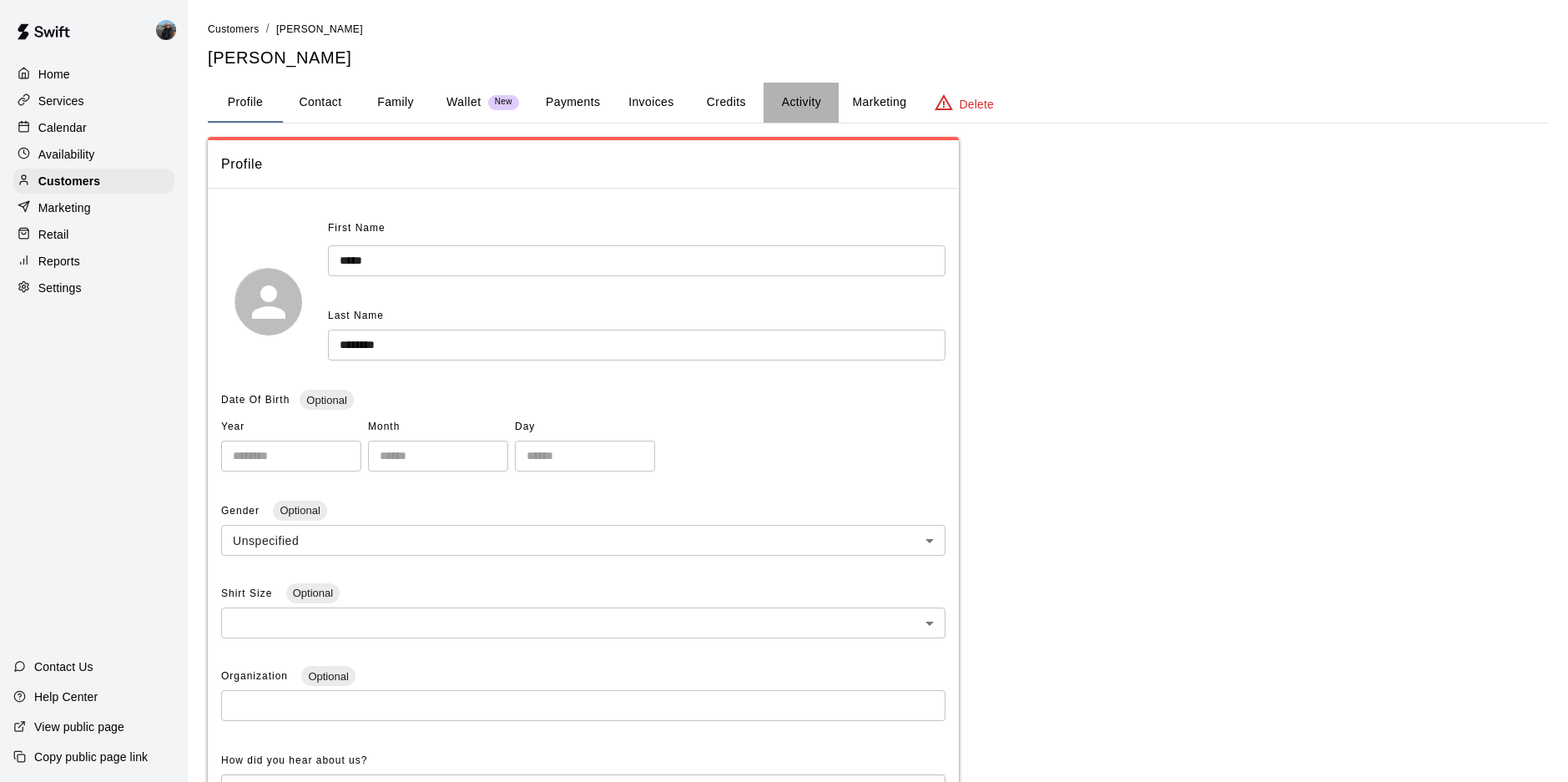
click at [816, 99] on button "Activity" at bounding box center [801, 103] width 75 height 40
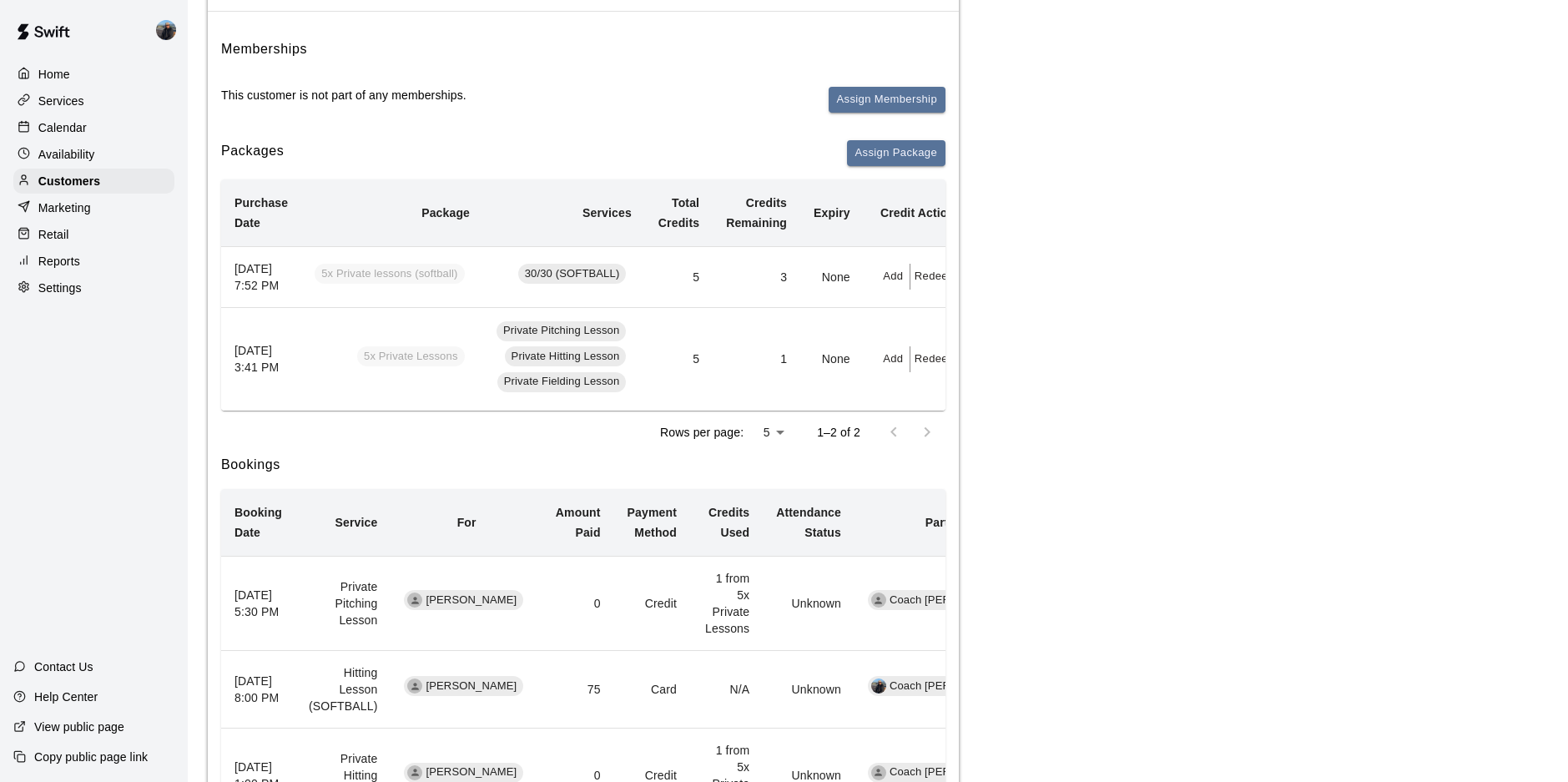
scroll to position [98, 0]
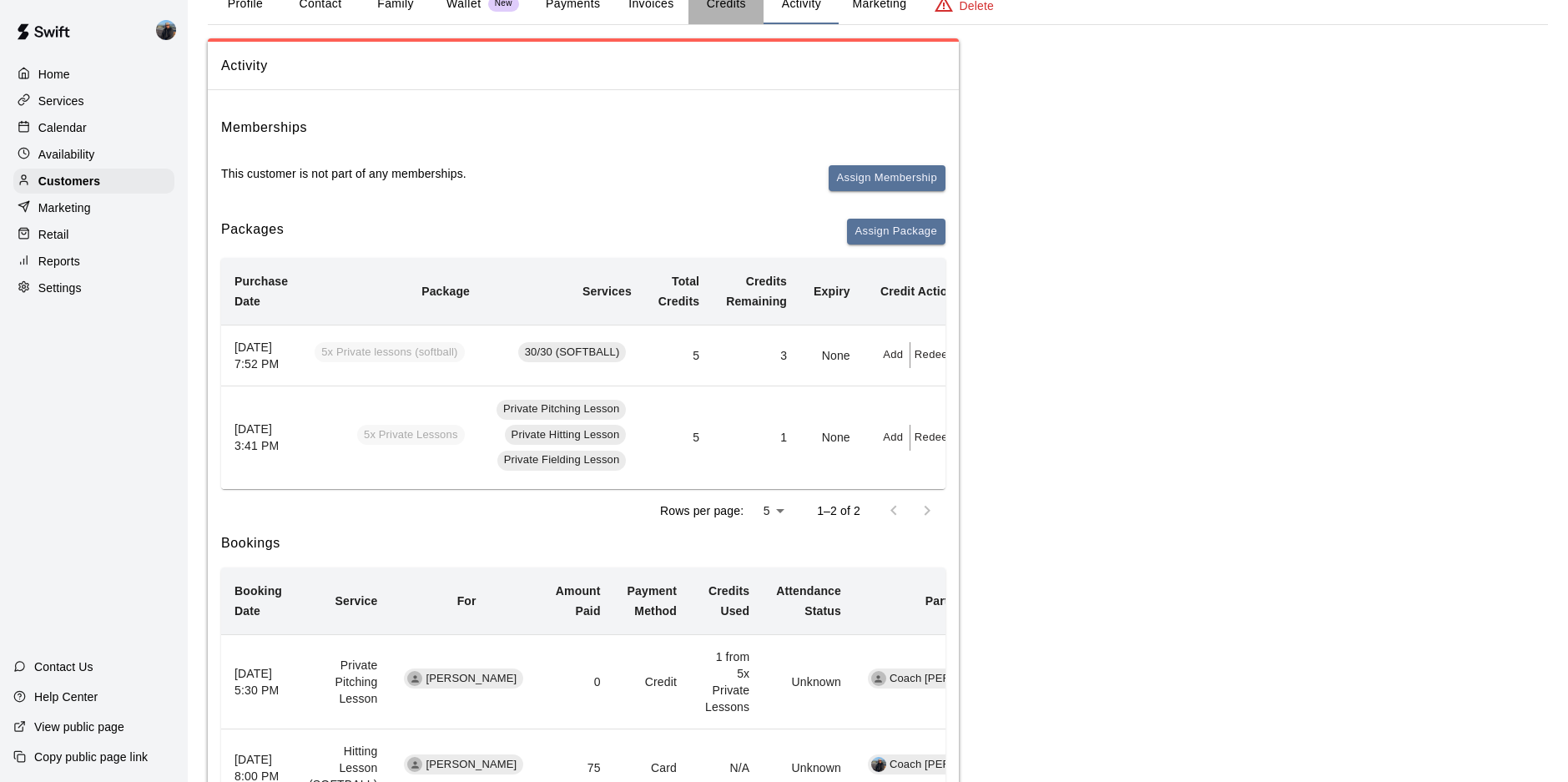
click at [708, 3] on button "Credits" at bounding box center [726, 3] width 75 height 40
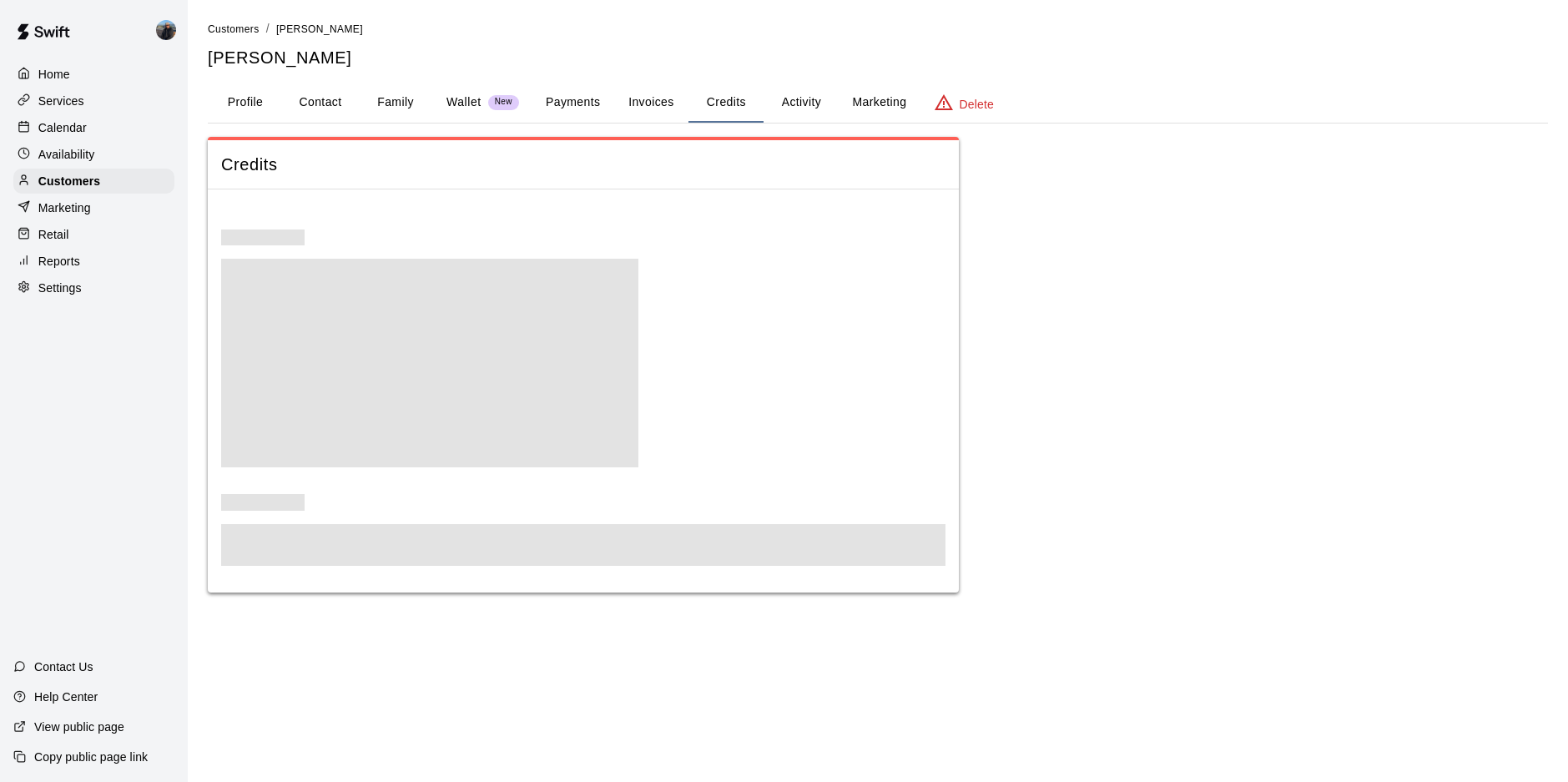
scroll to position [0, 0]
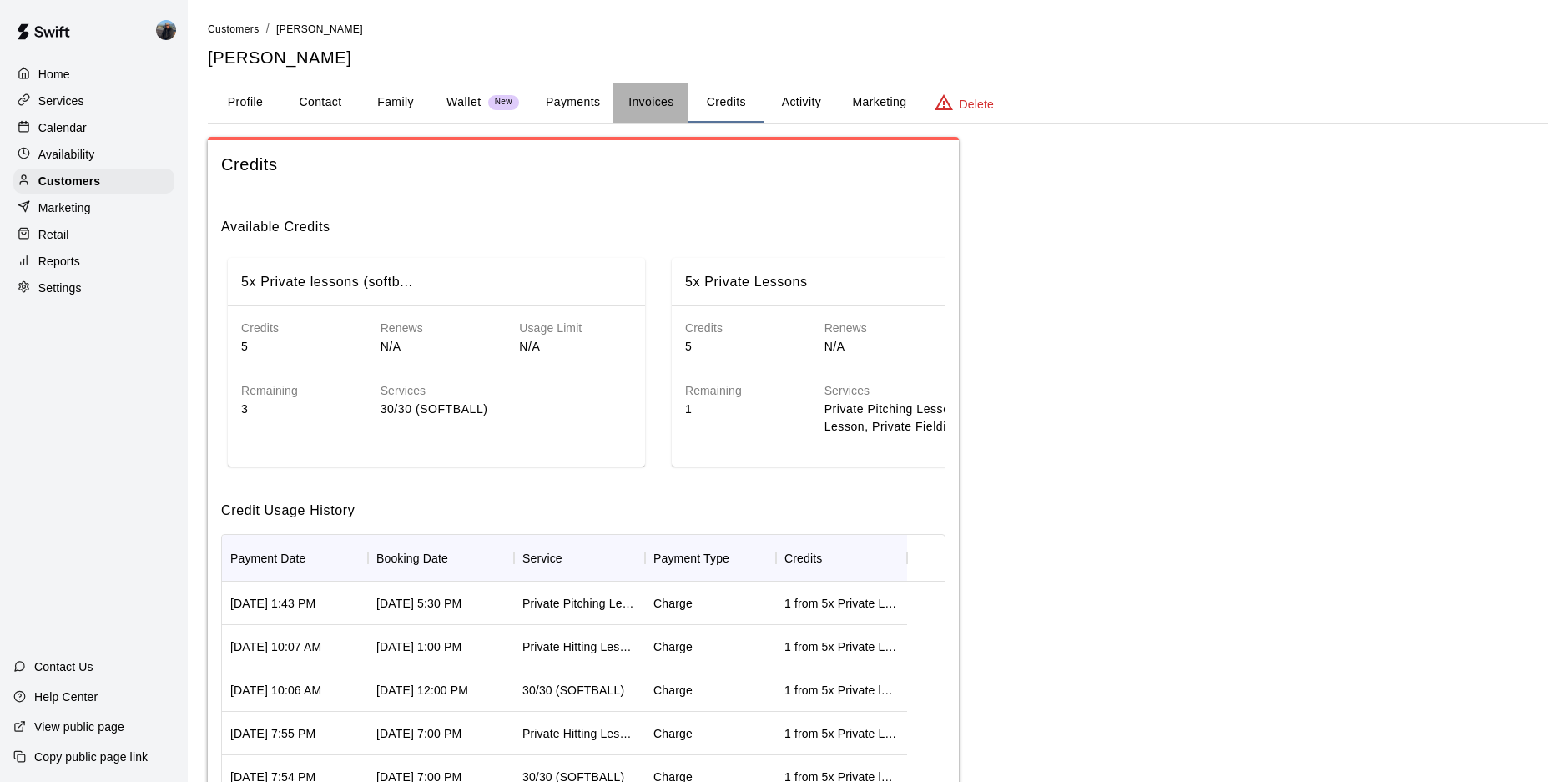
click at [665, 94] on button "Invoices" at bounding box center [651, 103] width 75 height 40
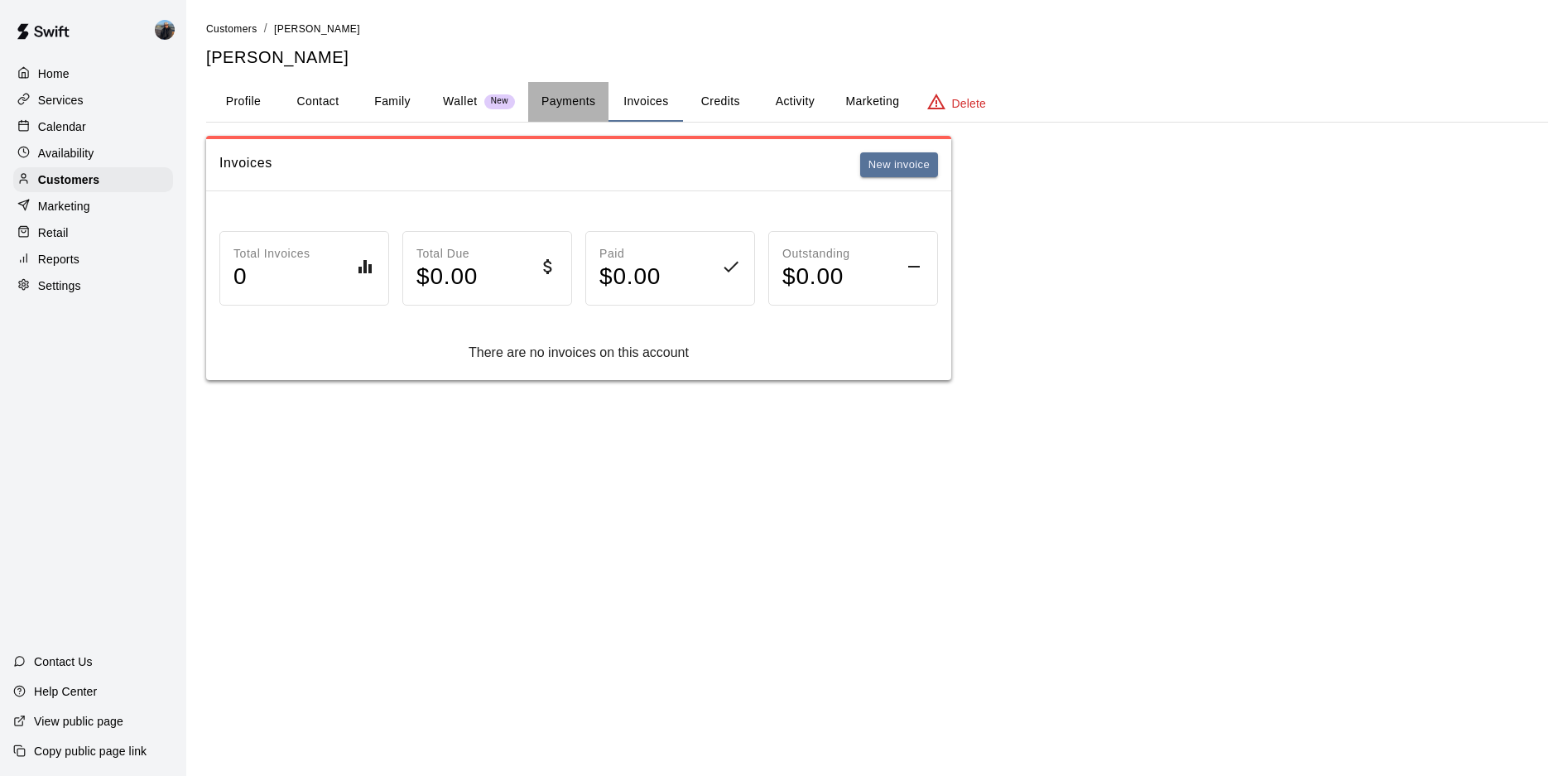
click at [581, 98] on button "Payments" at bounding box center [568, 102] width 81 height 40
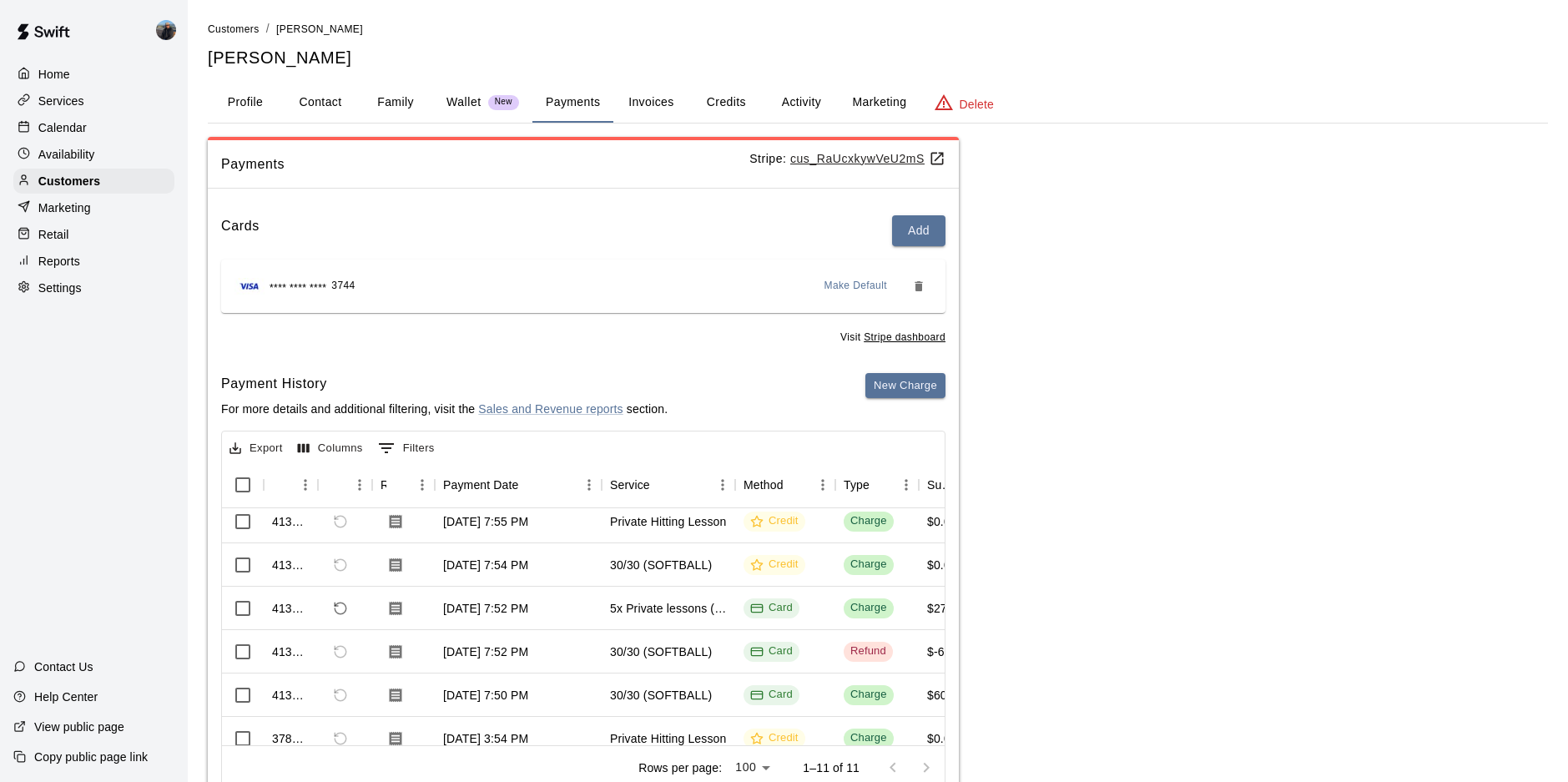
scroll to position [167, 0]
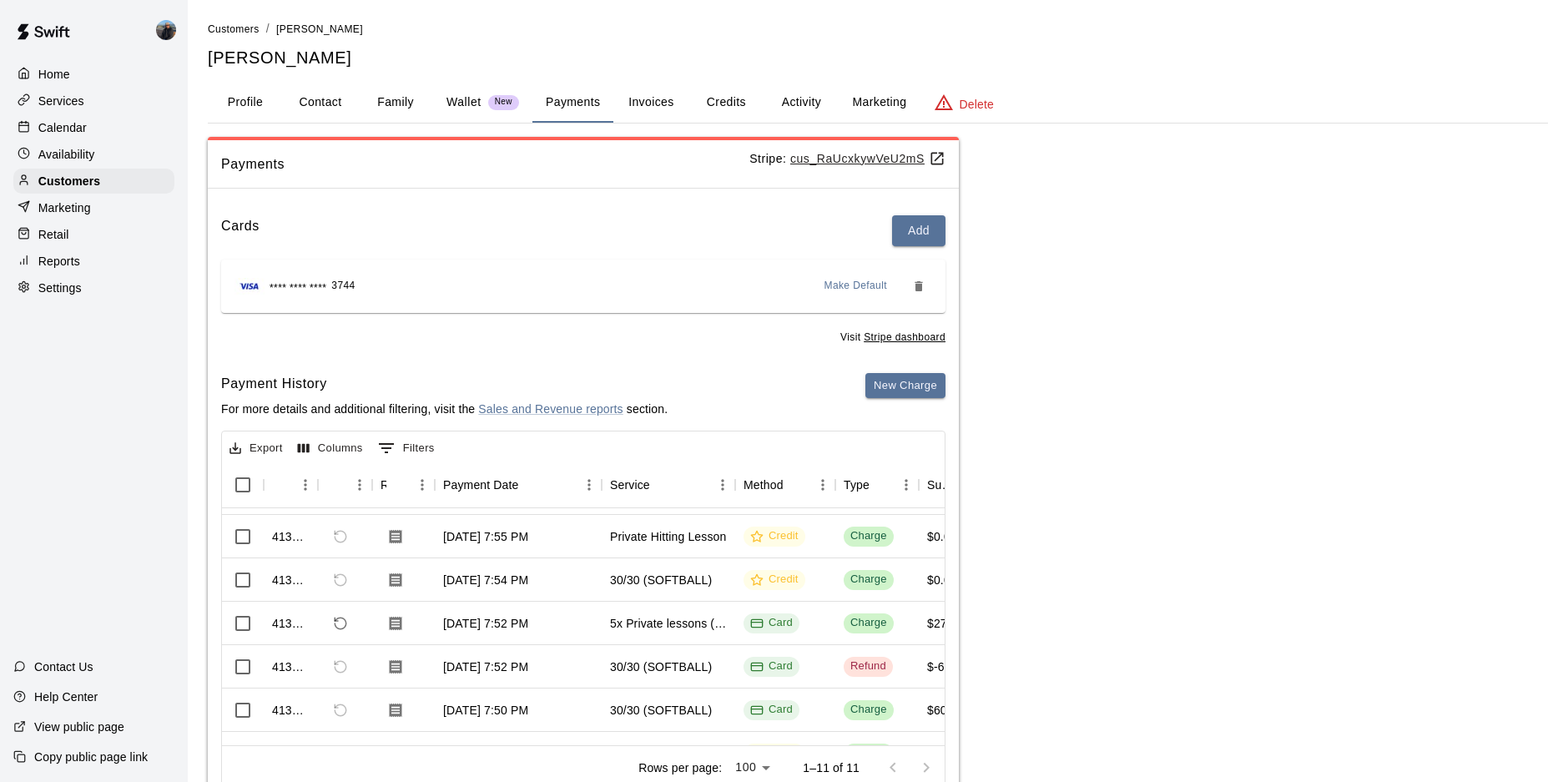
click at [746, 104] on button "Credits" at bounding box center [726, 103] width 75 height 40
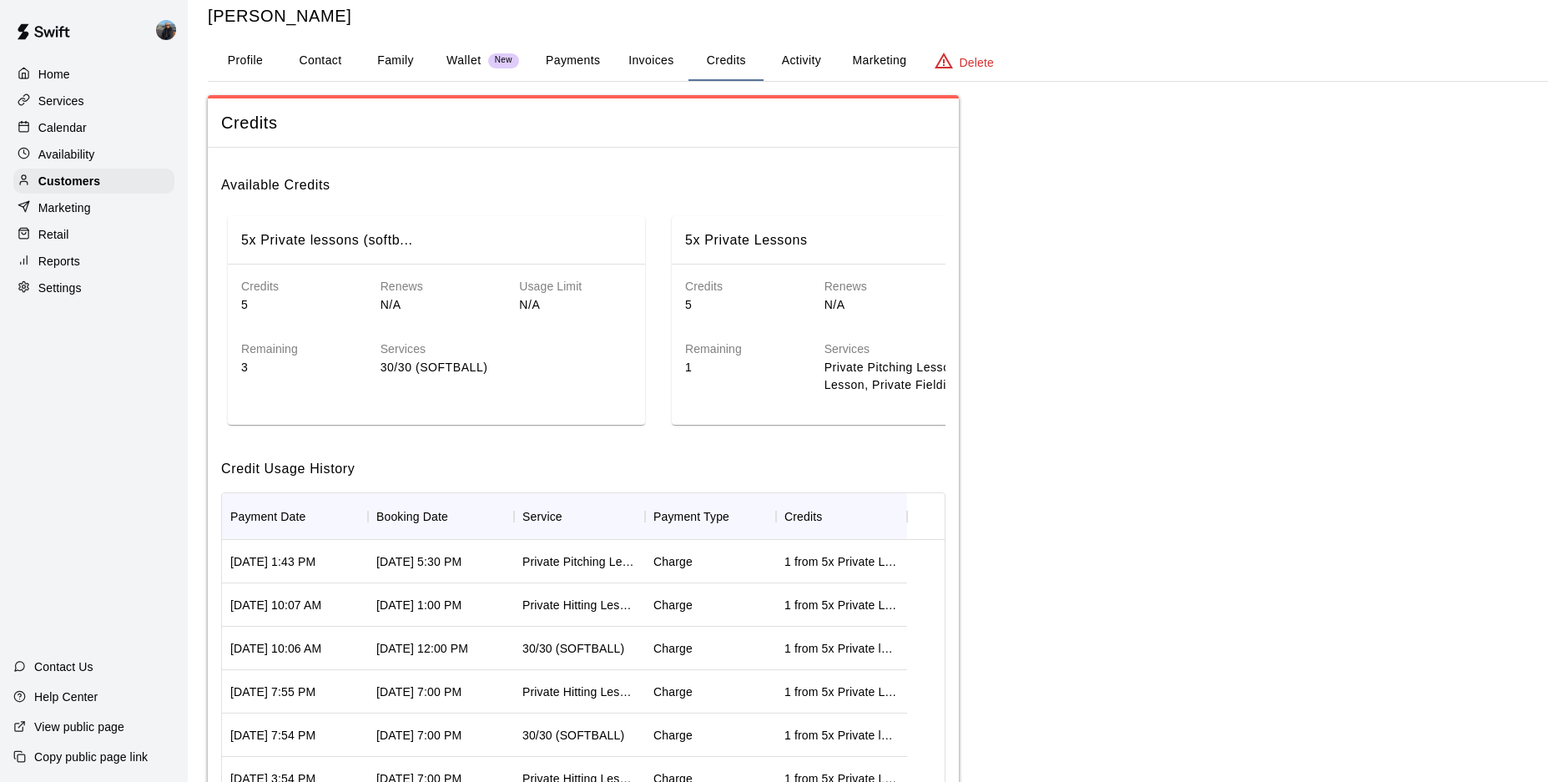
scroll to position [0, 0]
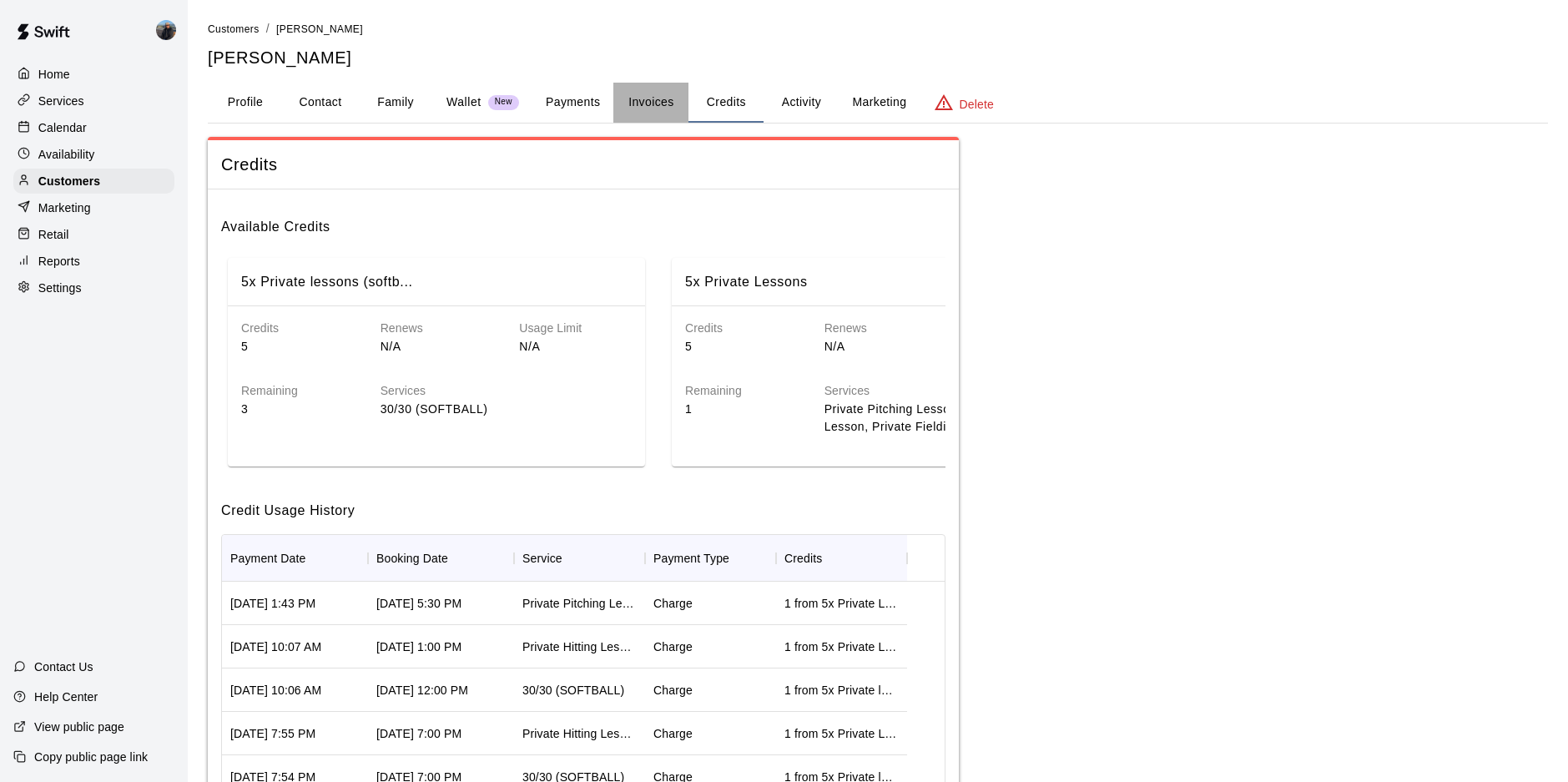
click at [646, 103] on button "Invoices" at bounding box center [651, 103] width 75 height 40
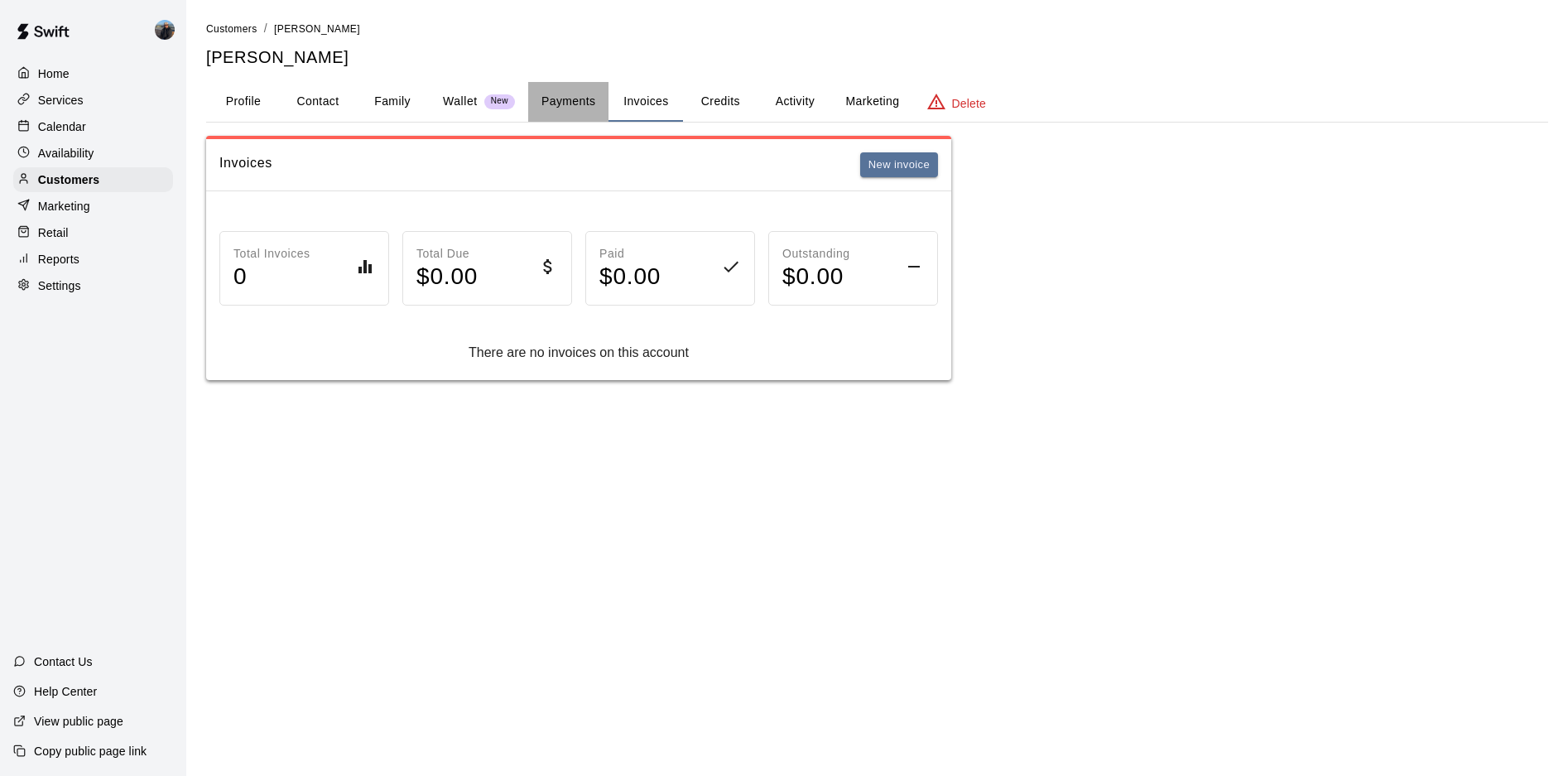
click at [585, 95] on button "Payments" at bounding box center [568, 102] width 81 height 40
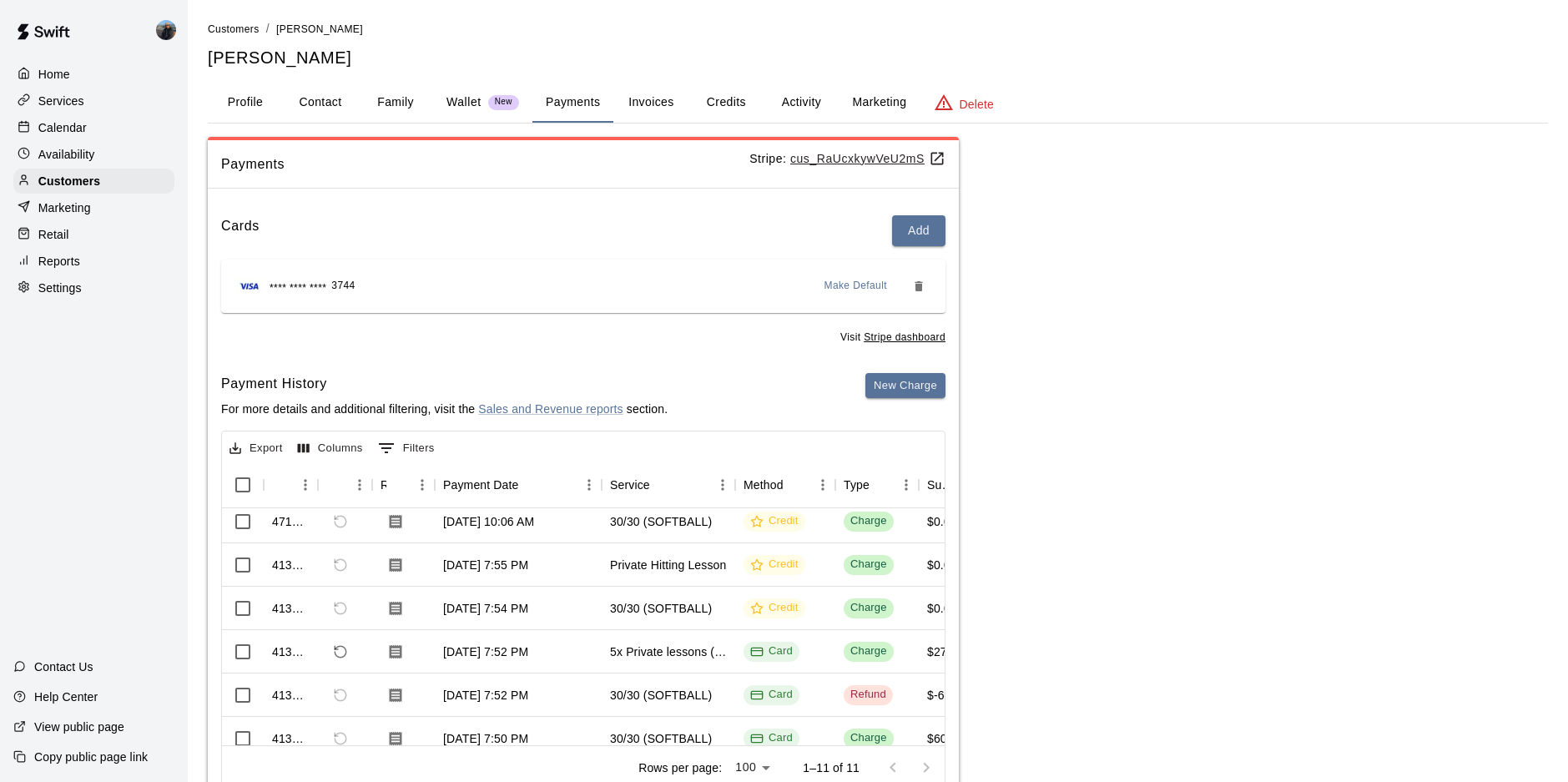
scroll to position [167, 0]
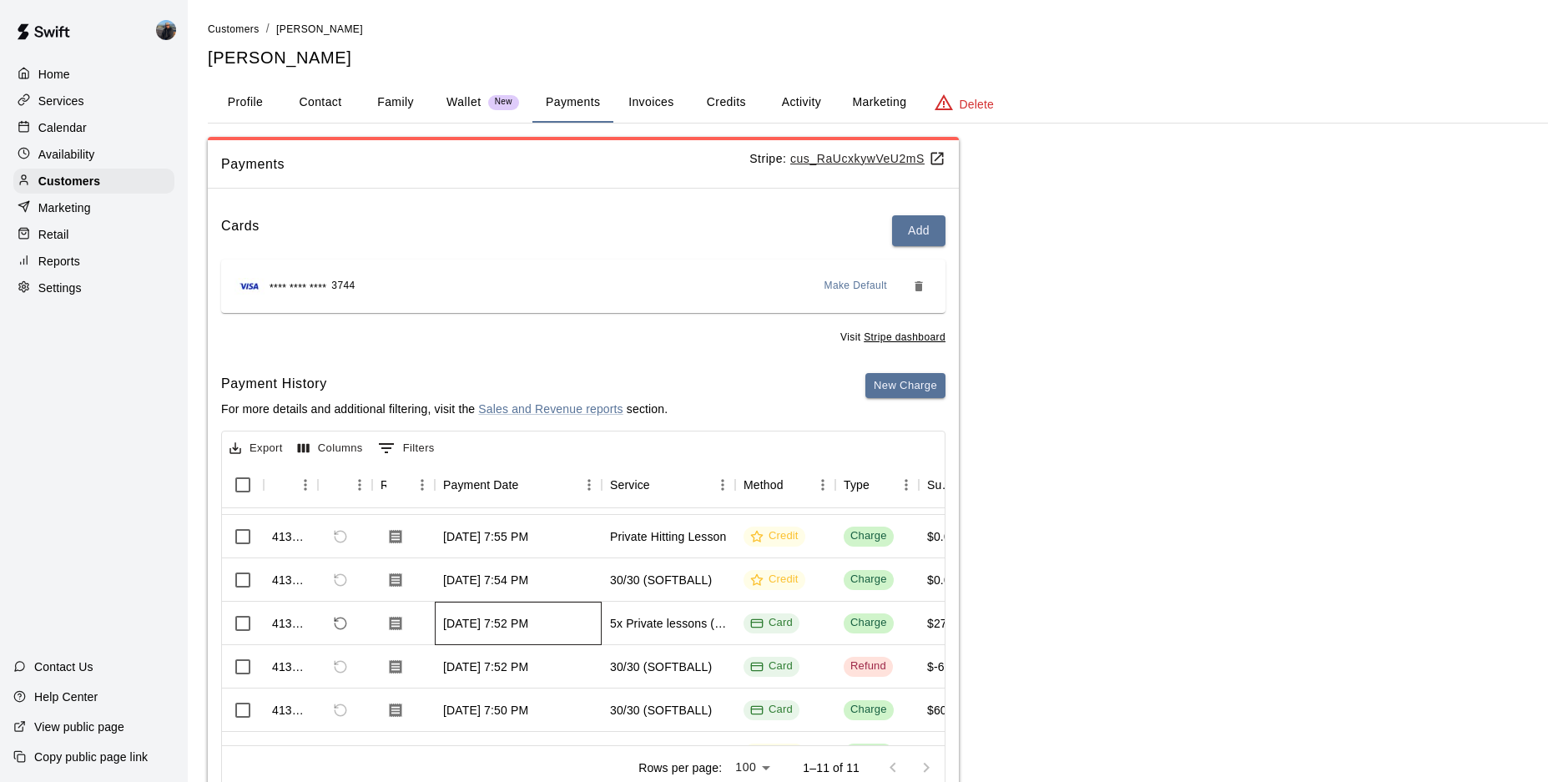
click at [574, 629] on div "Feb 1, 2025, 7:52 PM" at bounding box center [517, 623] width 167 height 44
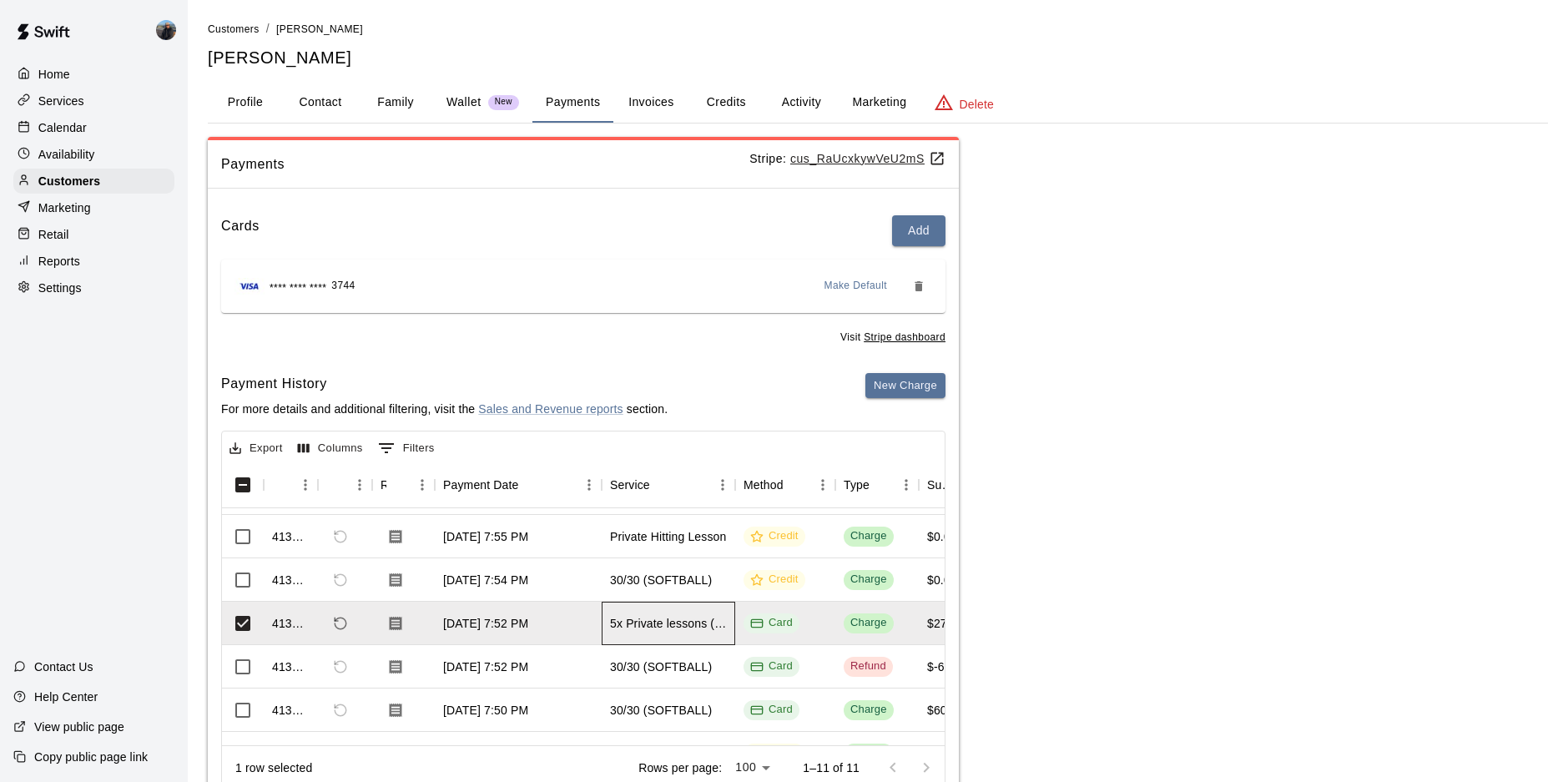
click at [631, 626] on div "5x Private lessons (softball)" at bounding box center [668, 623] width 117 height 17
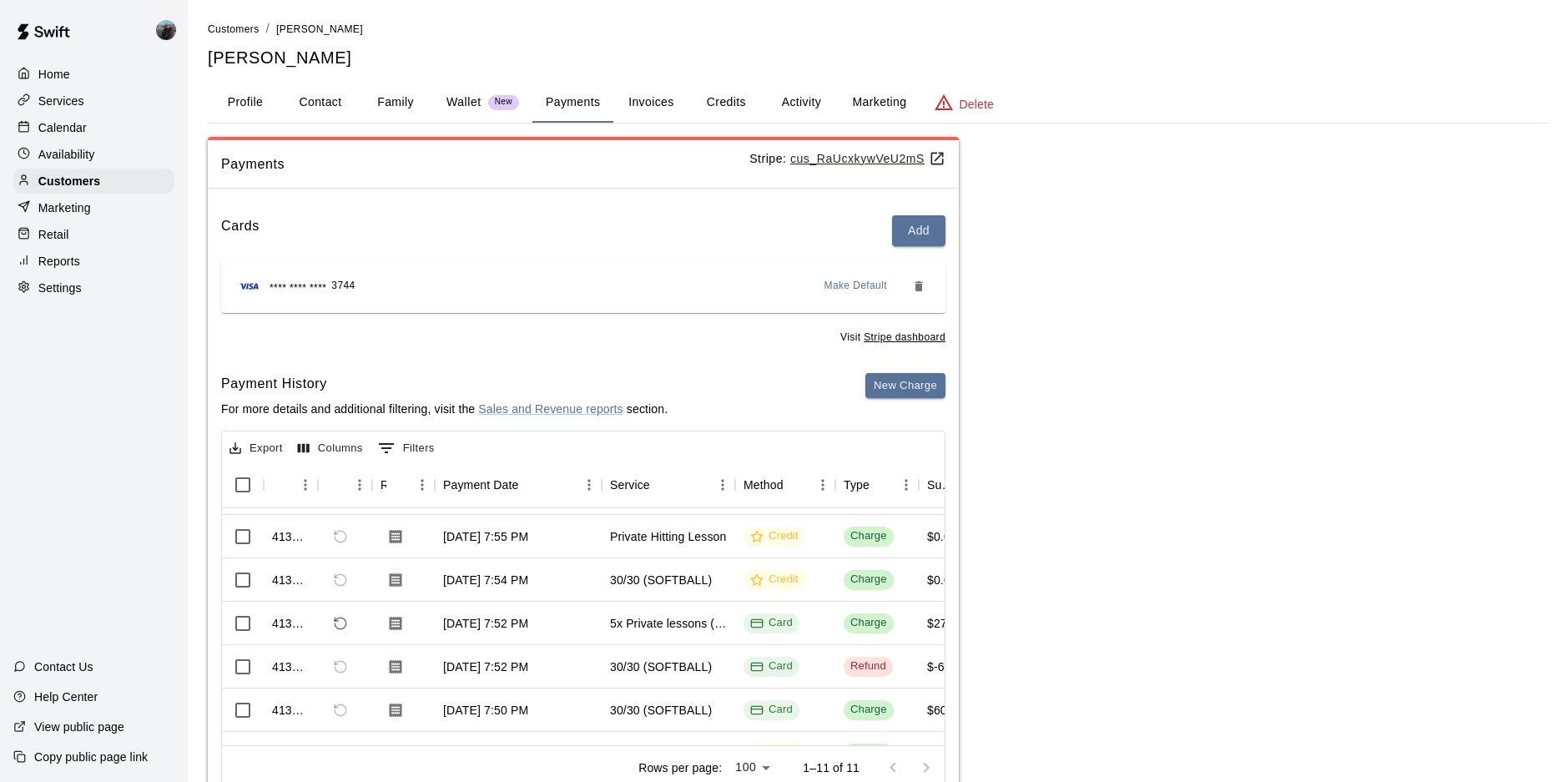
drag, startPoint x: 894, startPoint y: 83, endPoint x: 894, endPoint y: 92, distance: 9.0
click at [894, 83] on button "Marketing" at bounding box center [879, 103] width 81 height 40
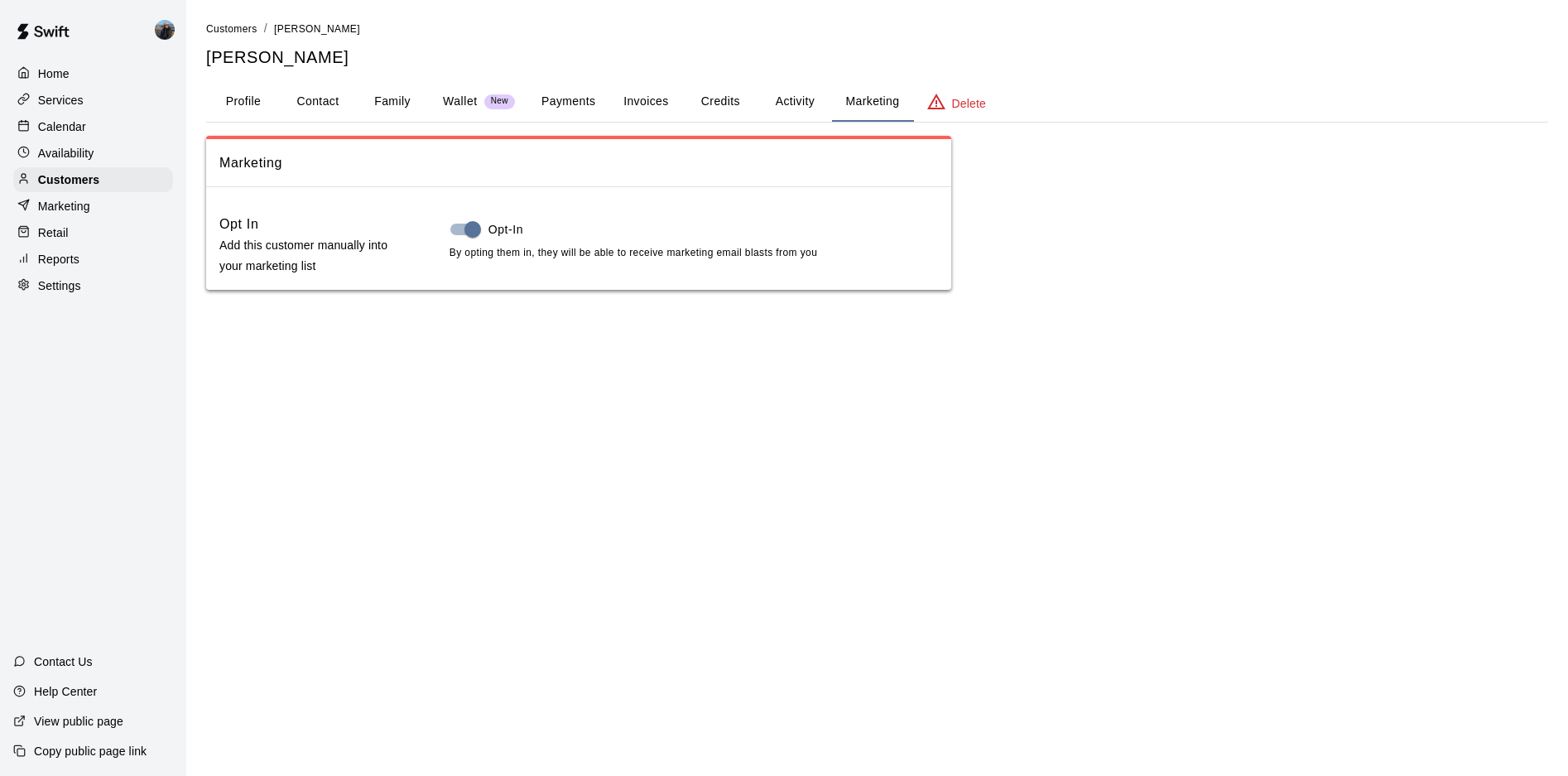
click at [800, 103] on button "Activity" at bounding box center [795, 102] width 75 height 40
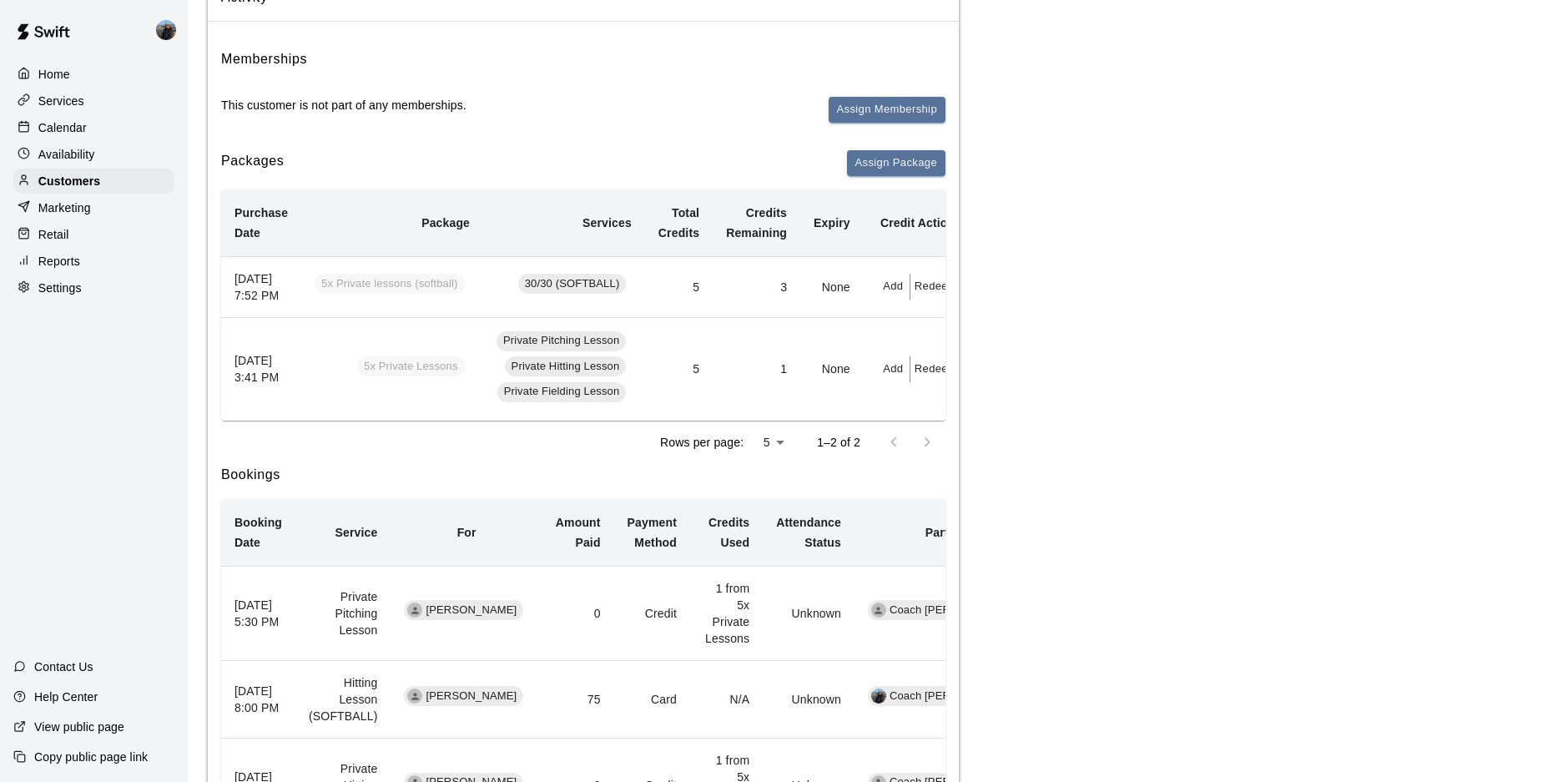
click at [722, 295] on td "3" at bounding box center [756, 286] width 87 height 61
click at [918, 299] on button "Redeem" at bounding box center [936, 286] width 51 height 26
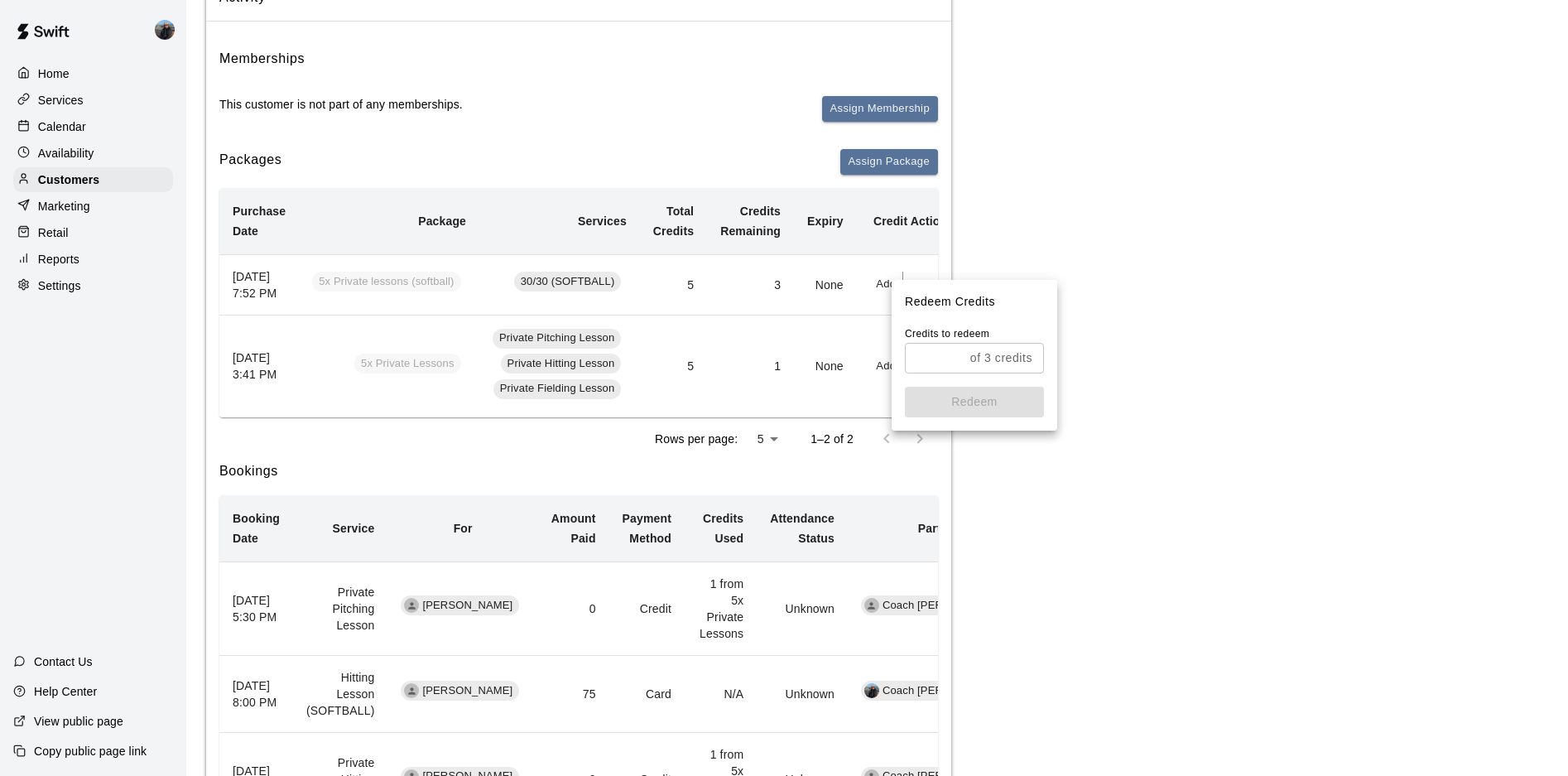
click at [967, 361] on div "of 3 credits ​" at bounding box center [974, 358] width 139 height 31
type input "*"
click at [937, 401] on button "Redeem" at bounding box center [974, 402] width 139 height 31
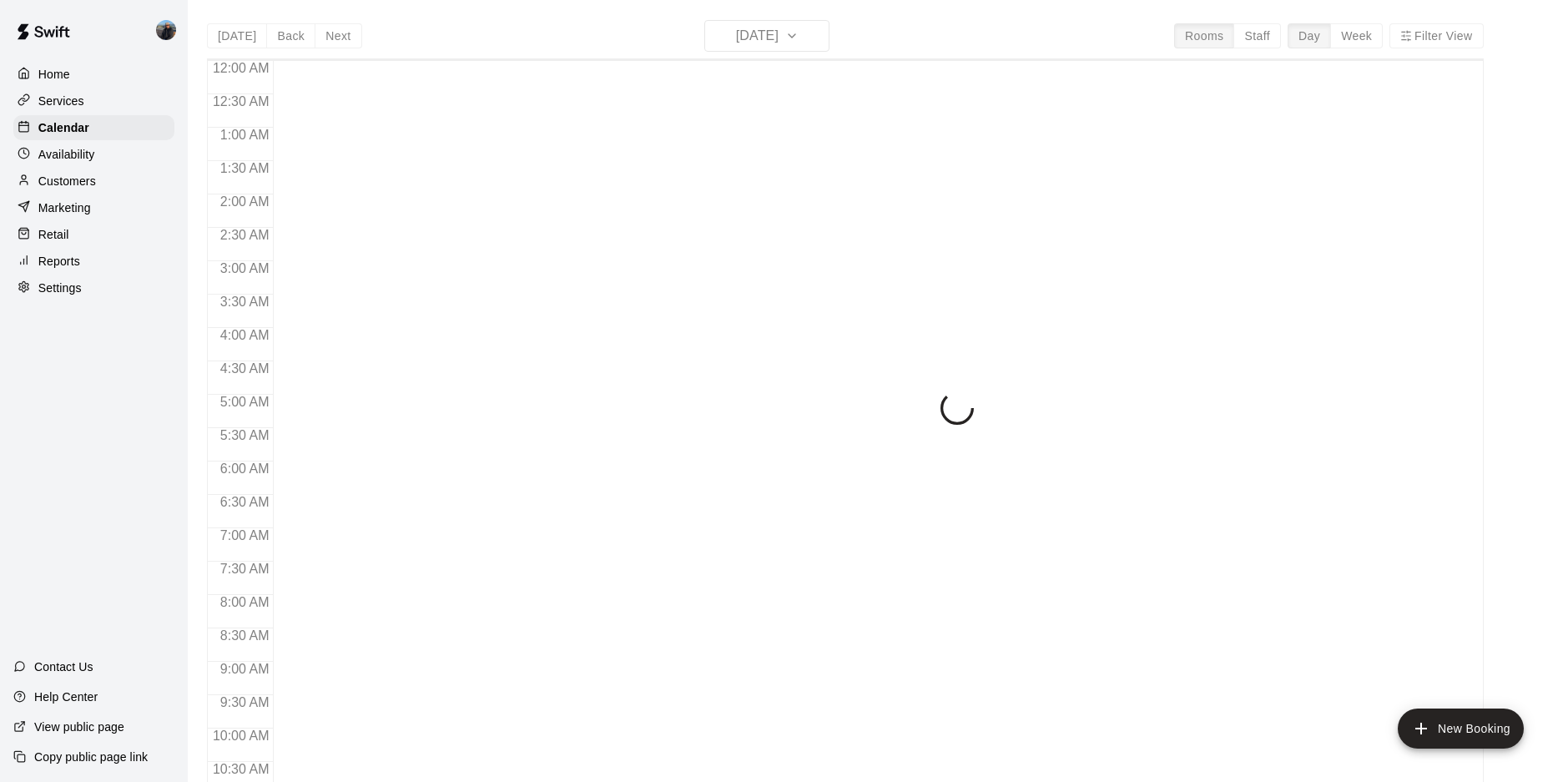
scroll to position [861, 0]
